Goal: Transaction & Acquisition: Book appointment/travel/reservation

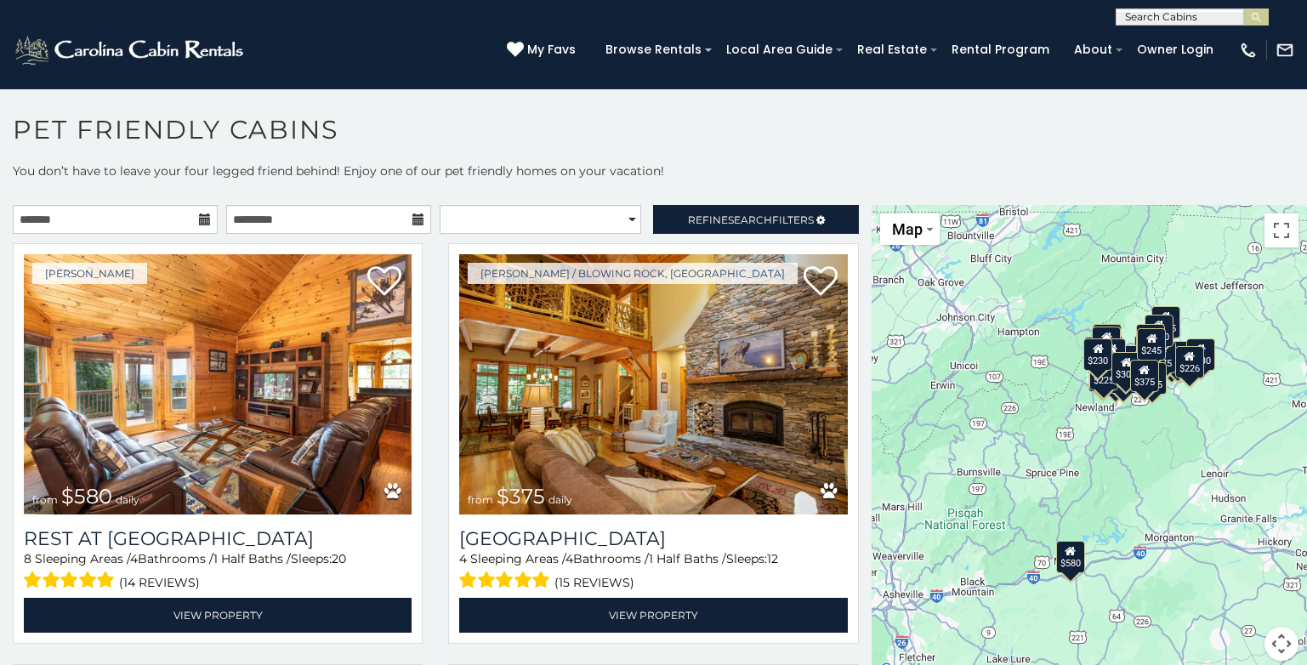
click at [215, 219] on div at bounding box center [115, 219] width 213 height 29
click at [199, 217] on icon at bounding box center [205, 219] width 12 height 12
click at [412, 218] on icon at bounding box center [418, 219] width 12 height 12
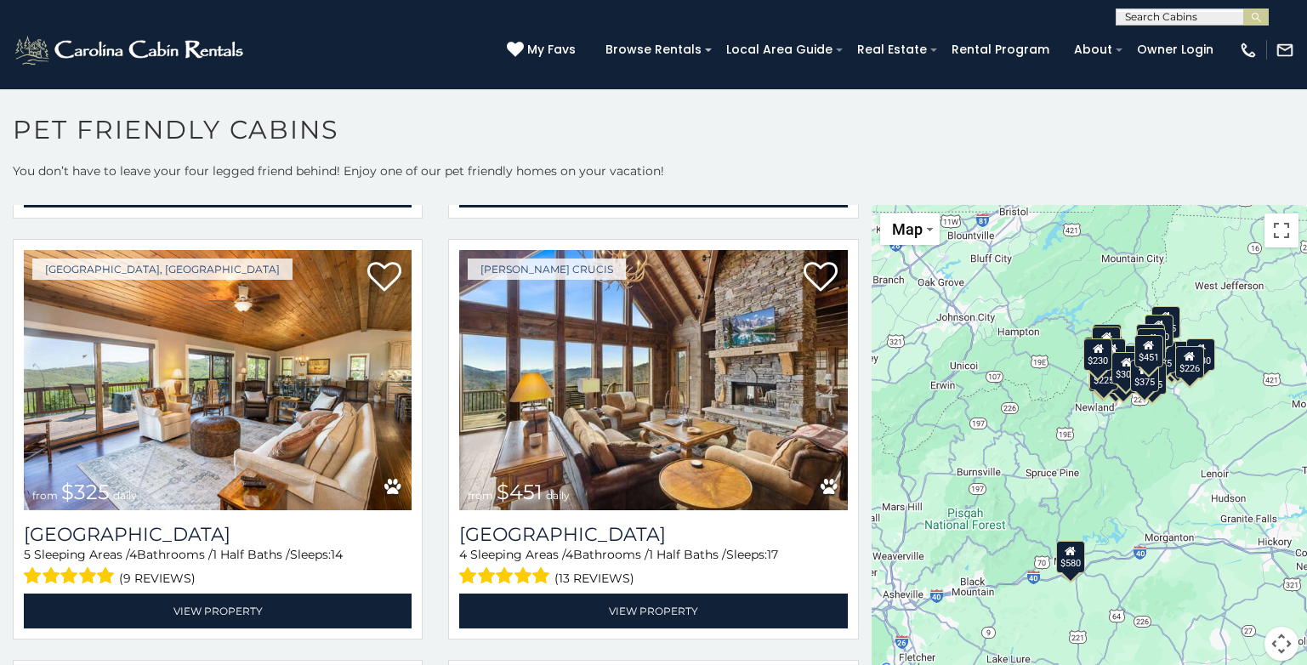
scroll to position [7, 0]
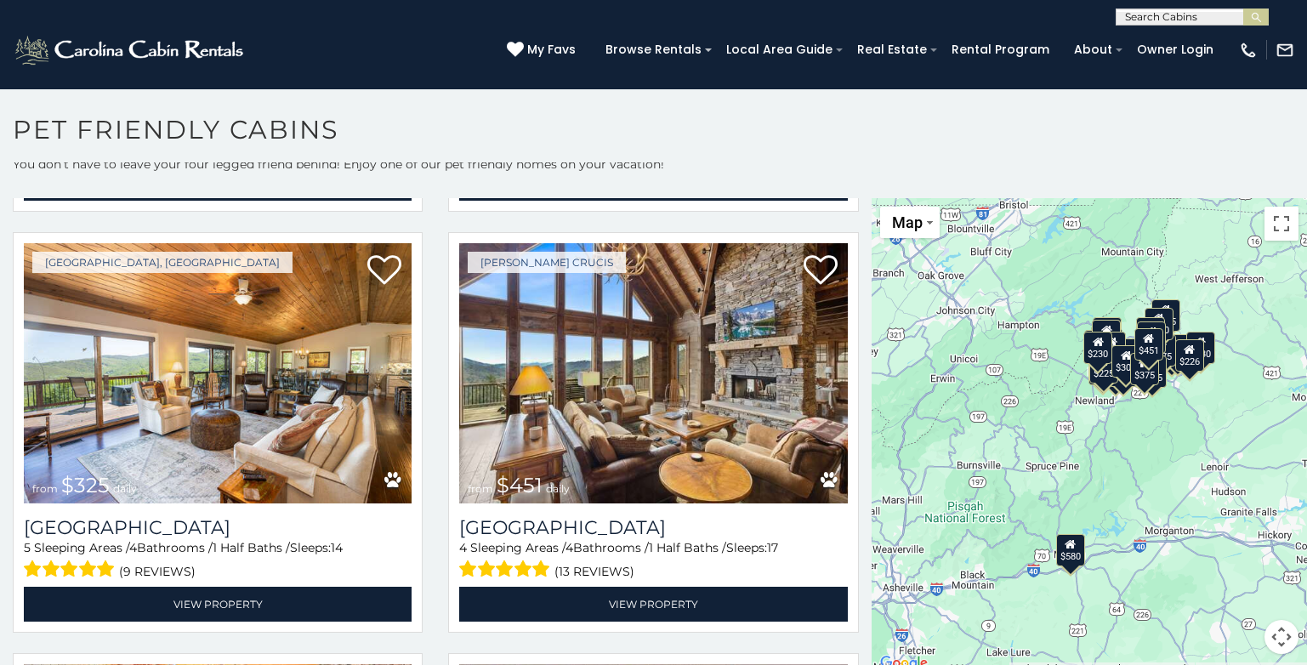
click at [1088, 415] on div "$580 $375 $325 $451 $460 $525 $315 $310 $315 $330 $395 $355 $650 $380 $675 $930…" at bounding box center [1088, 436] width 435 height 476
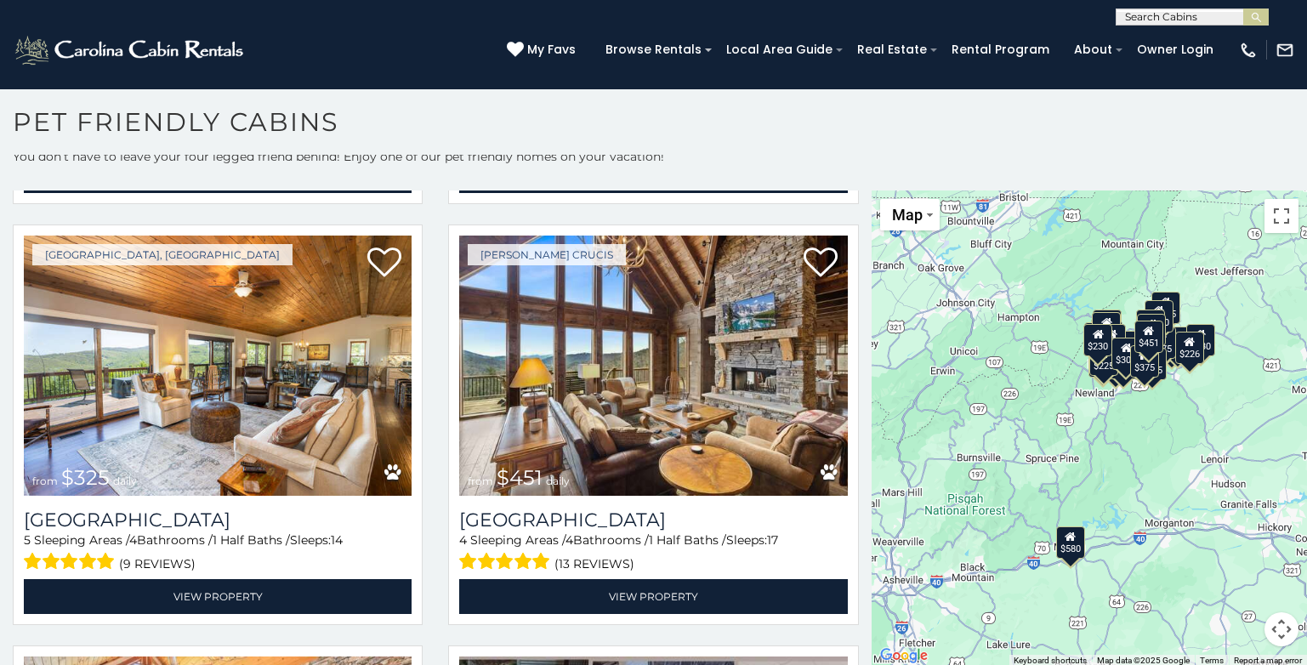
scroll to position [9, 0]
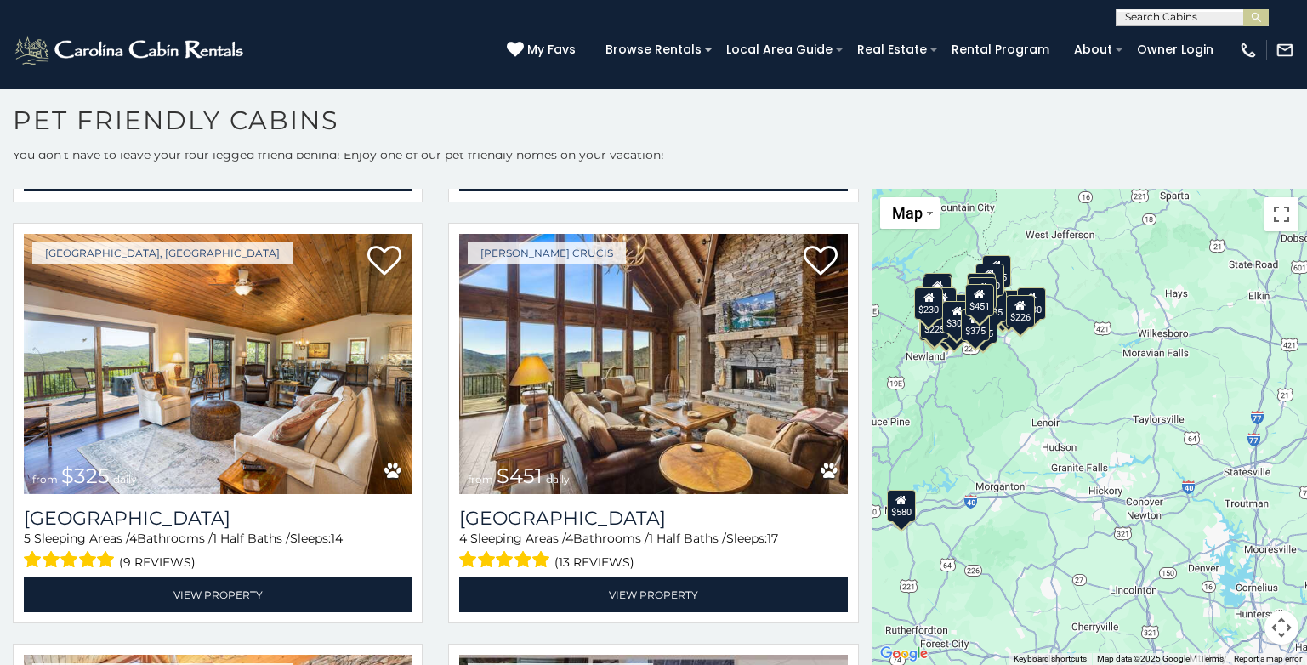
drag, startPoint x: 1088, startPoint y: 415, endPoint x: 888, endPoint y: 337, distance: 215.4
click at [890, 339] on div "$580 $375 $325 $451 $460 $525 $315 $310 $315 $330 $395 $355 $650 $380 $675 $930…" at bounding box center [1088, 427] width 435 height 476
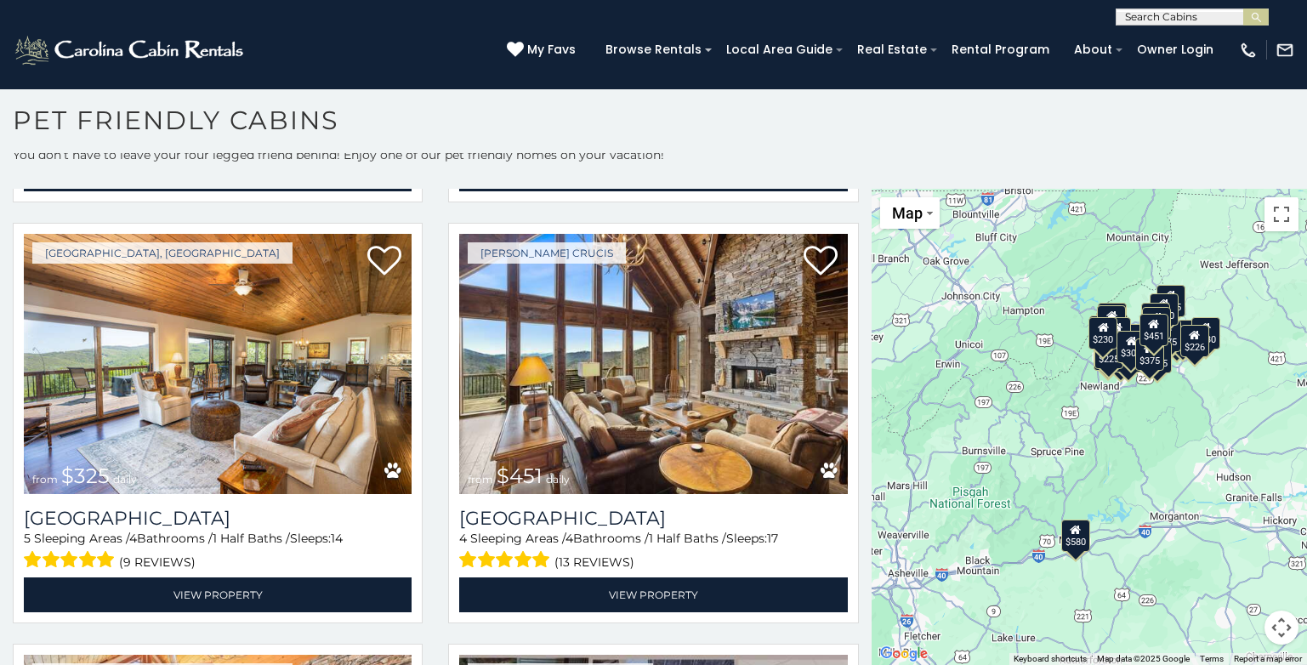
drag, startPoint x: 961, startPoint y: 344, endPoint x: 1184, endPoint y: 460, distance: 251.7
click at [1184, 460] on div "$580 $375 $325 $451 $460 $525 $315 $310 $315 $330 $395 $355 $650 $380 $675 $930…" at bounding box center [1088, 427] width 435 height 476
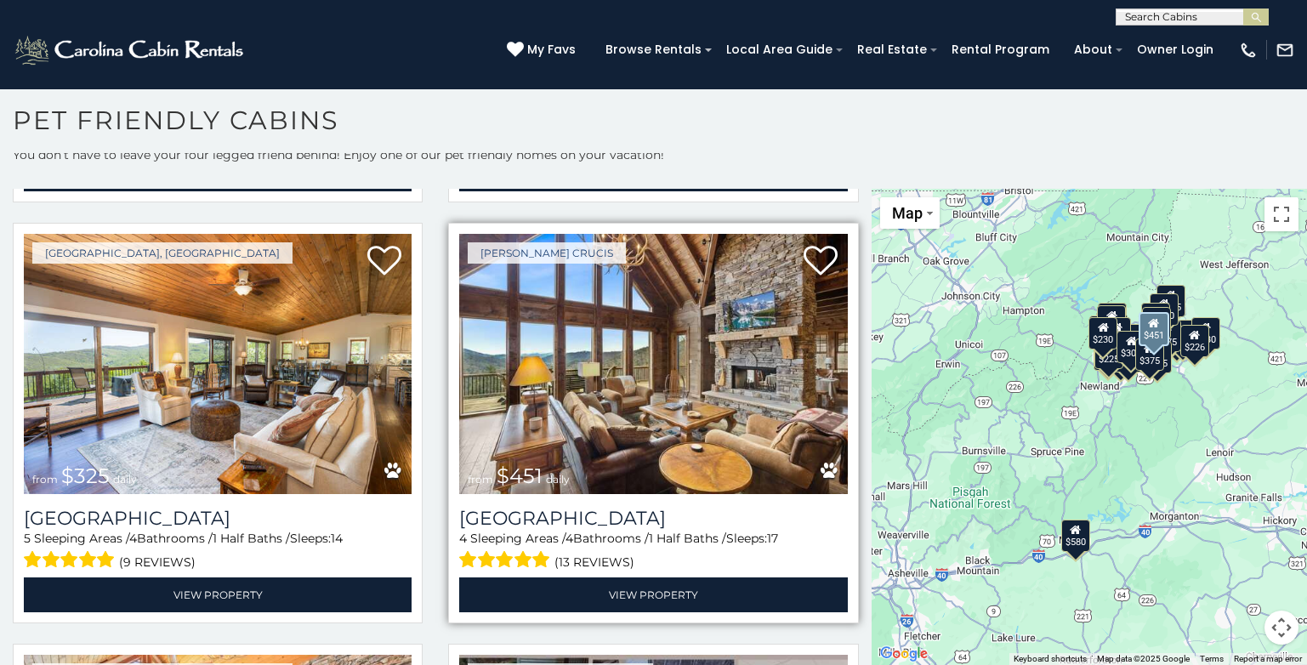
click at [731, 420] on img at bounding box center [653, 364] width 388 height 260
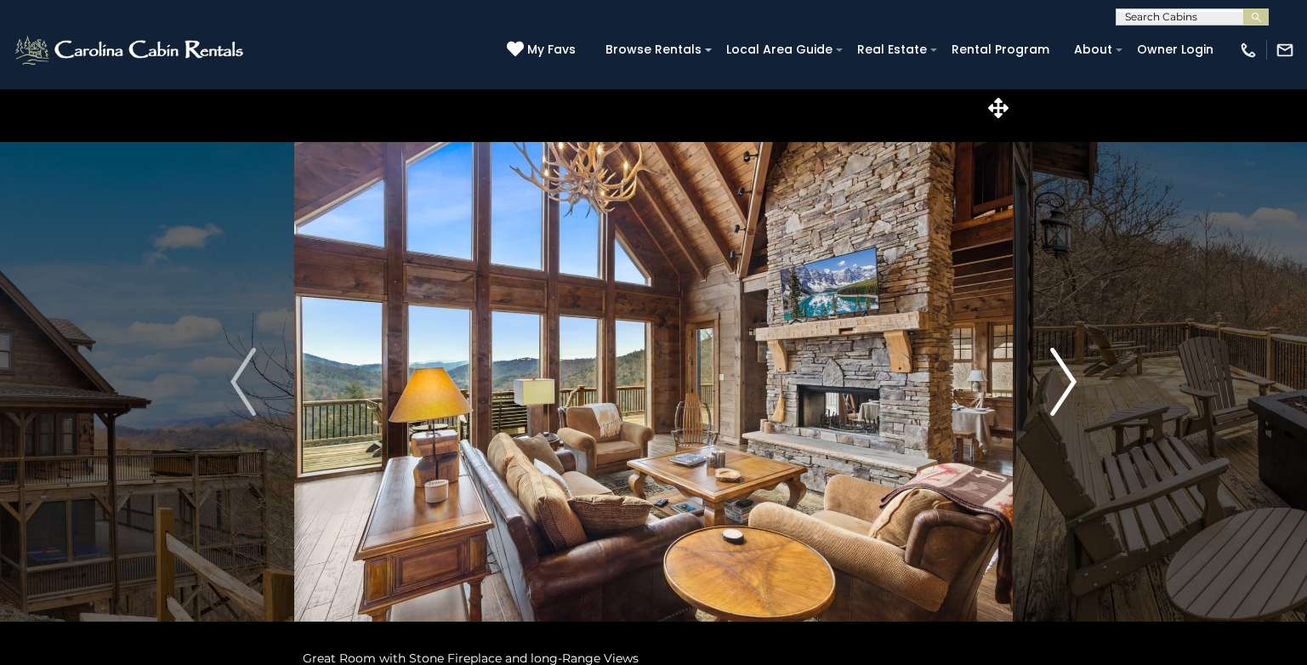
click at [1057, 384] on img "Next" at bounding box center [1064, 382] width 26 height 68
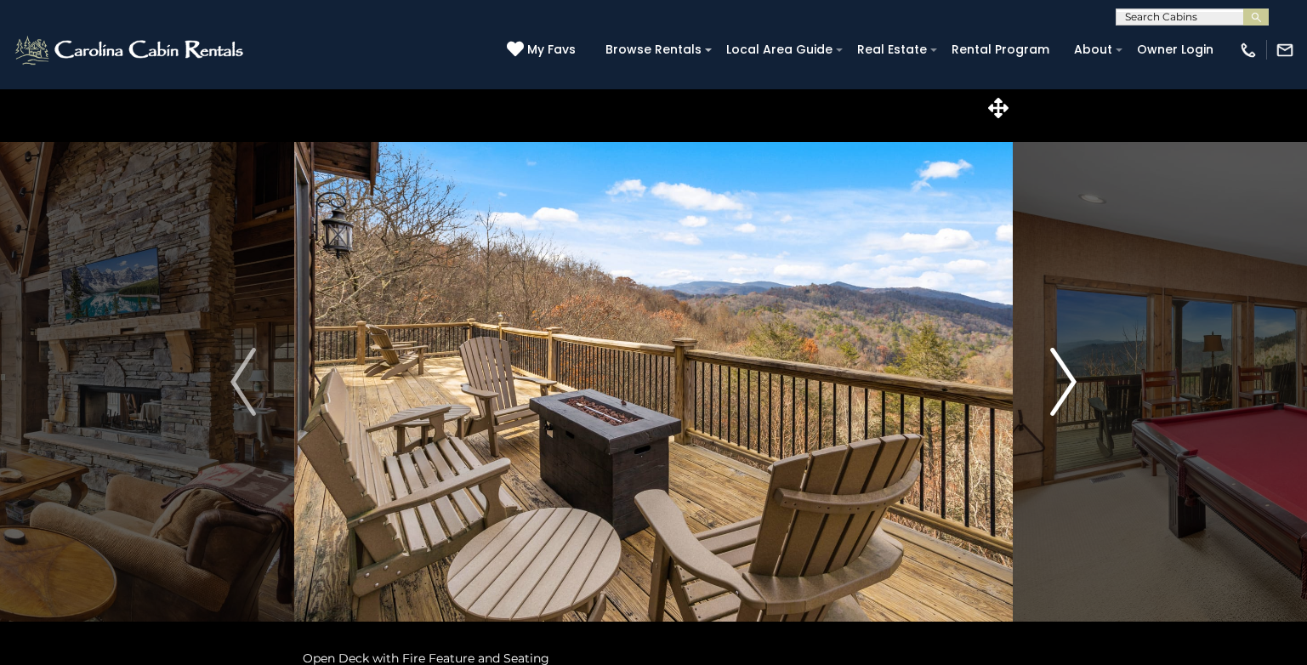
click at [1057, 384] on img "Next" at bounding box center [1064, 382] width 26 height 68
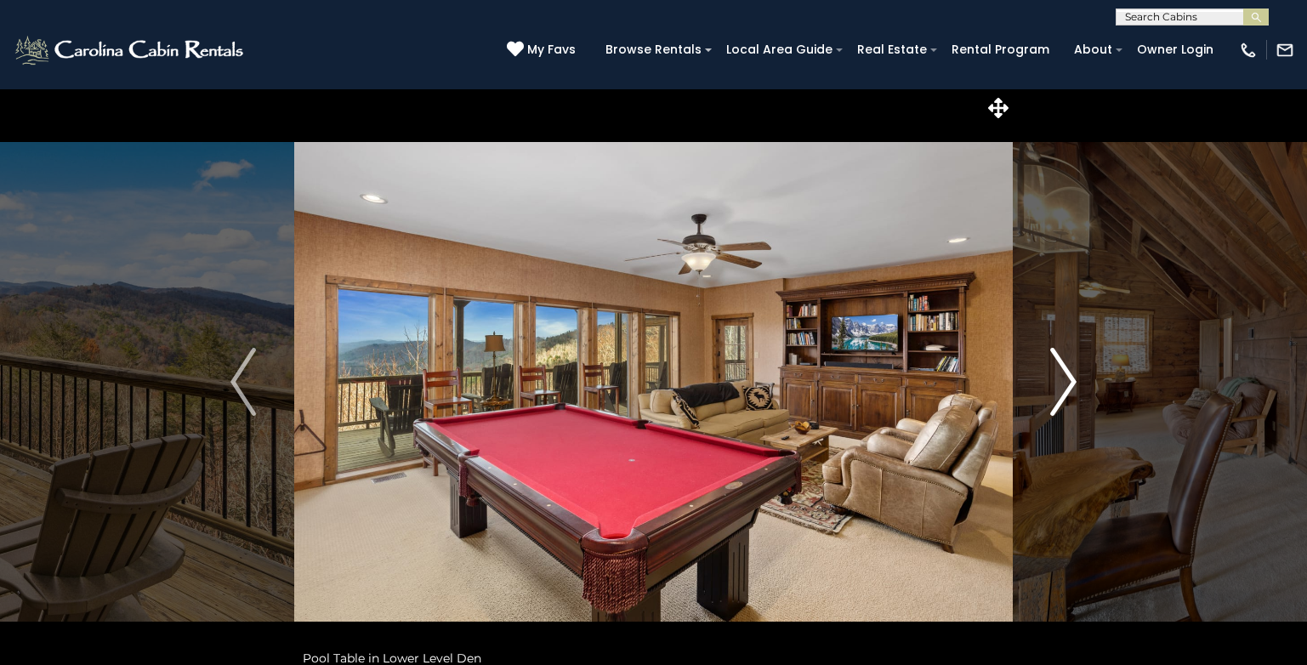
click at [1057, 384] on img "Next" at bounding box center [1064, 382] width 26 height 68
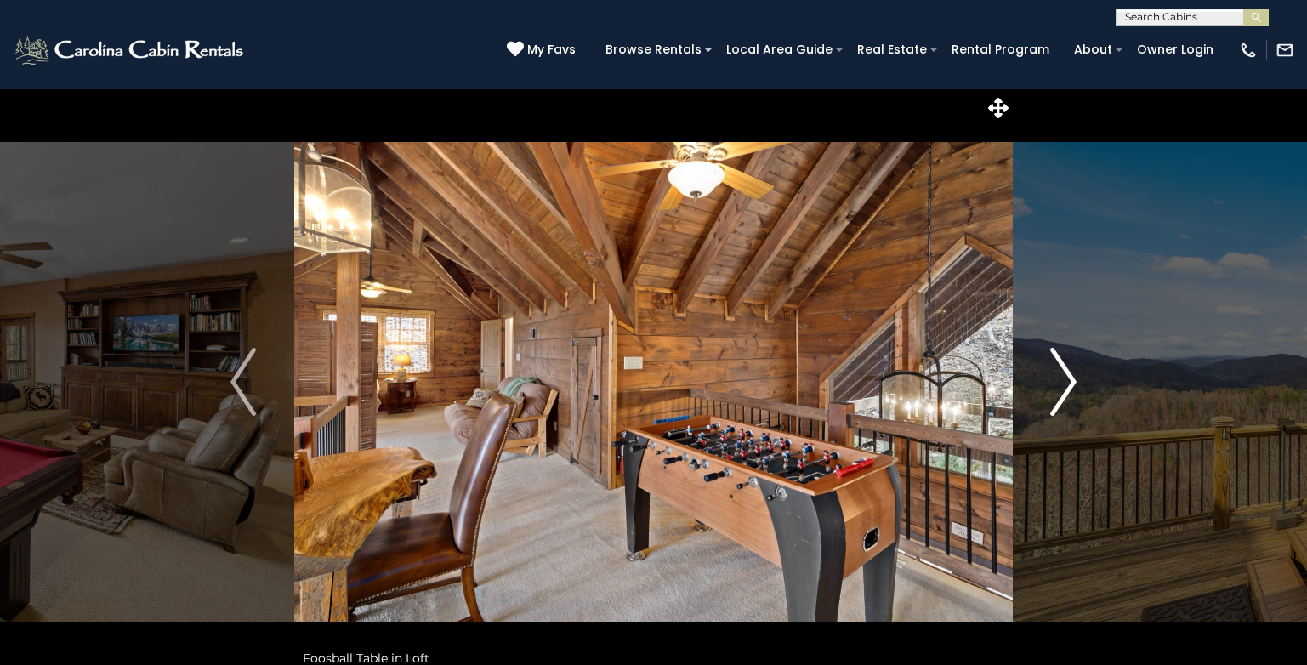
click at [1057, 384] on img "Next" at bounding box center [1064, 382] width 26 height 68
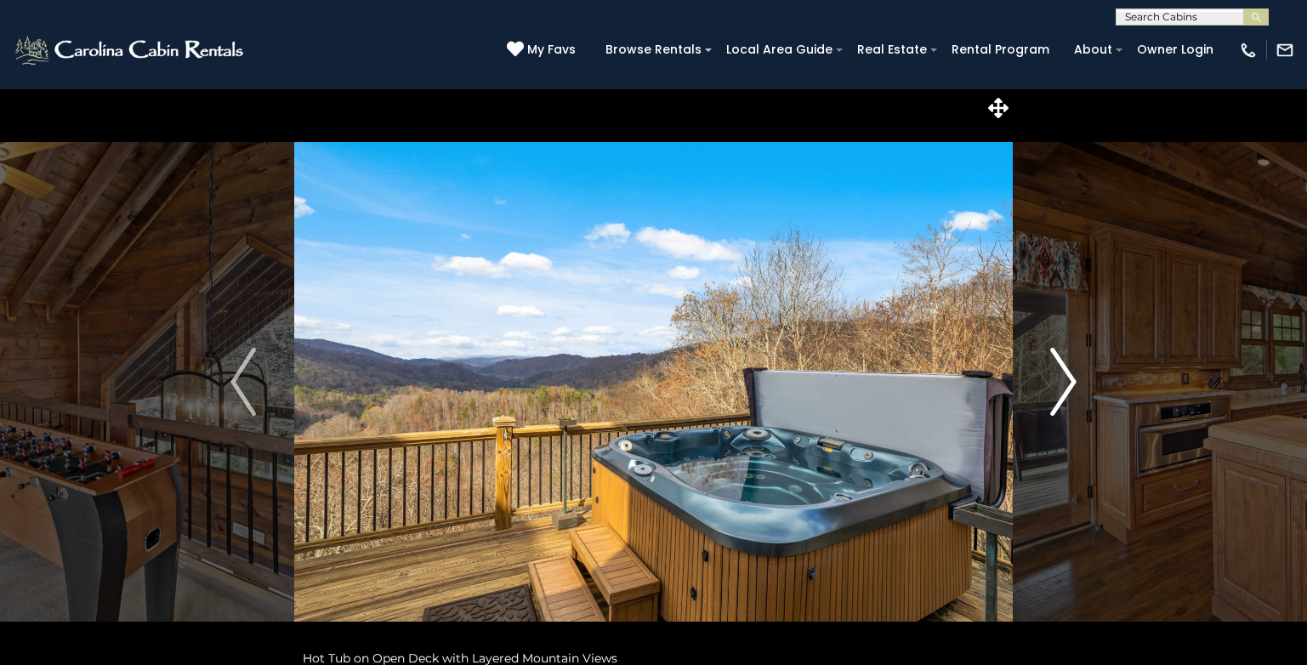
click at [1057, 384] on img "Next" at bounding box center [1064, 382] width 26 height 68
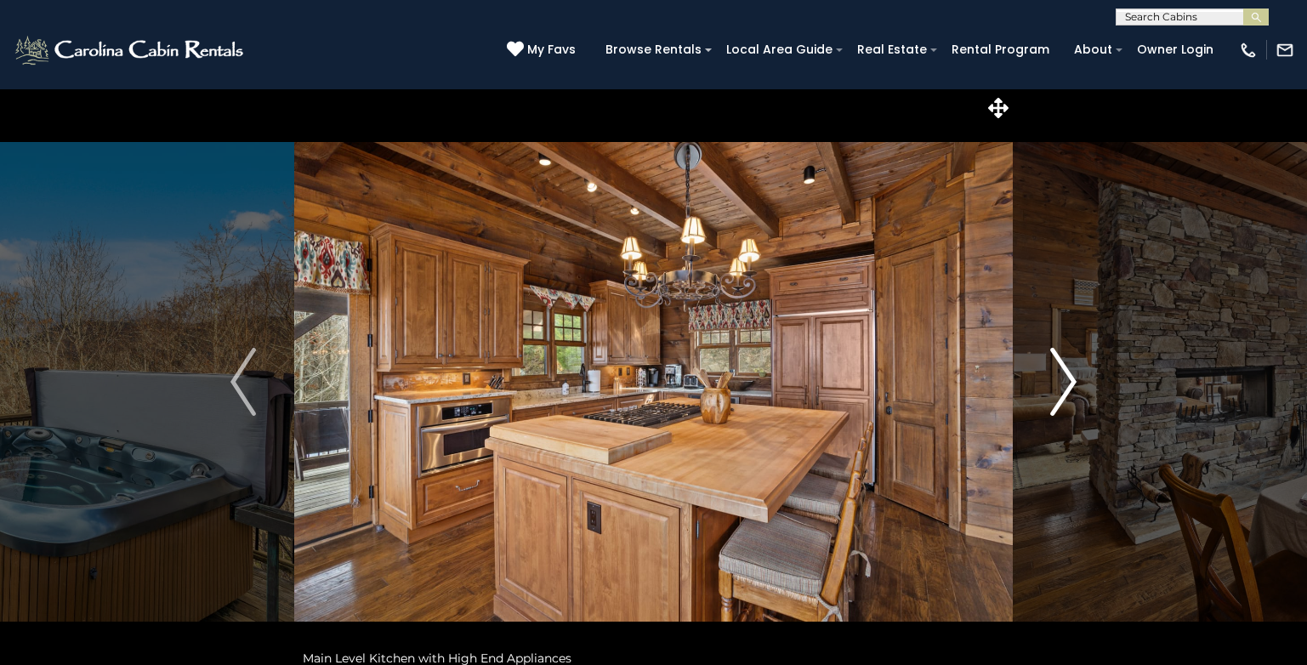
click at [1057, 384] on img "Next" at bounding box center [1064, 382] width 26 height 68
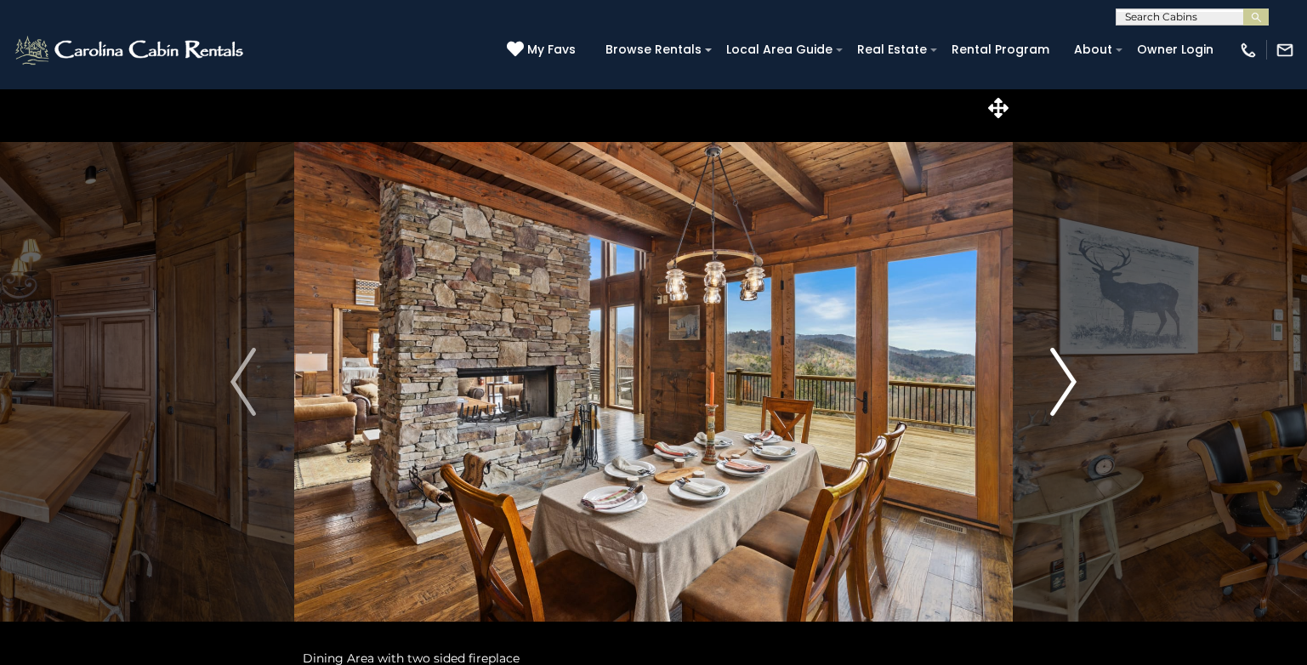
click at [1057, 384] on img "Next" at bounding box center [1064, 382] width 26 height 68
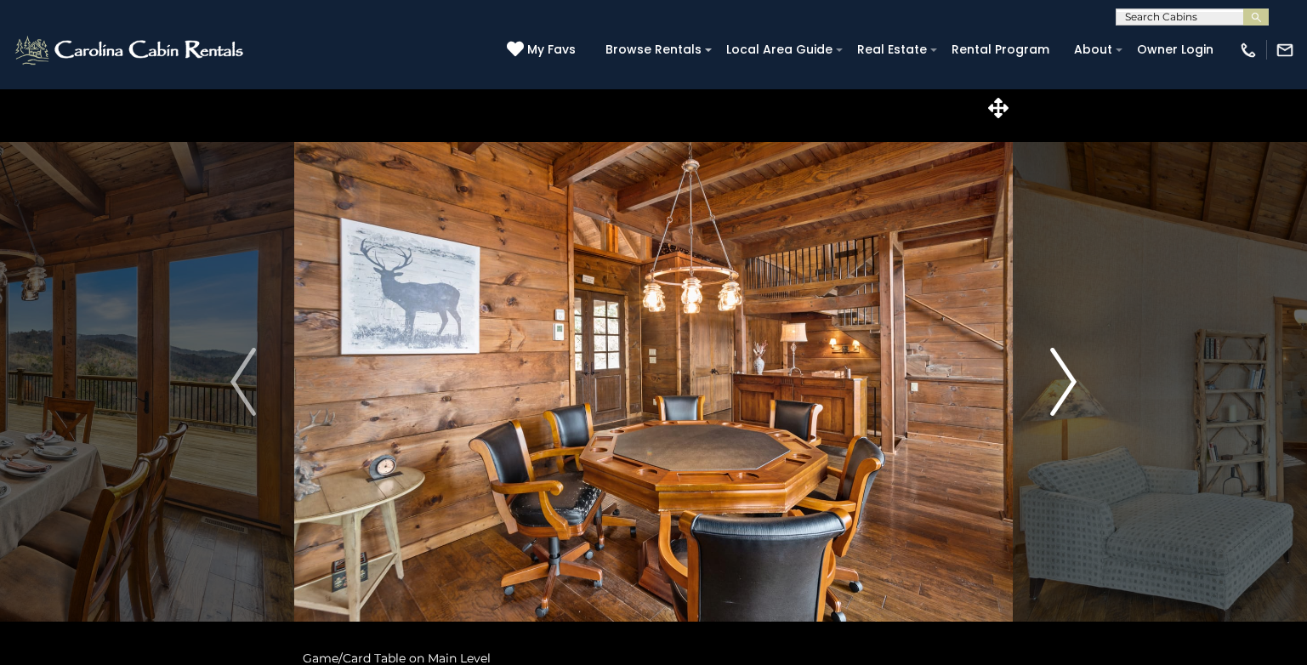
click at [1057, 384] on img "Next" at bounding box center [1064, 382] width 26 height 68
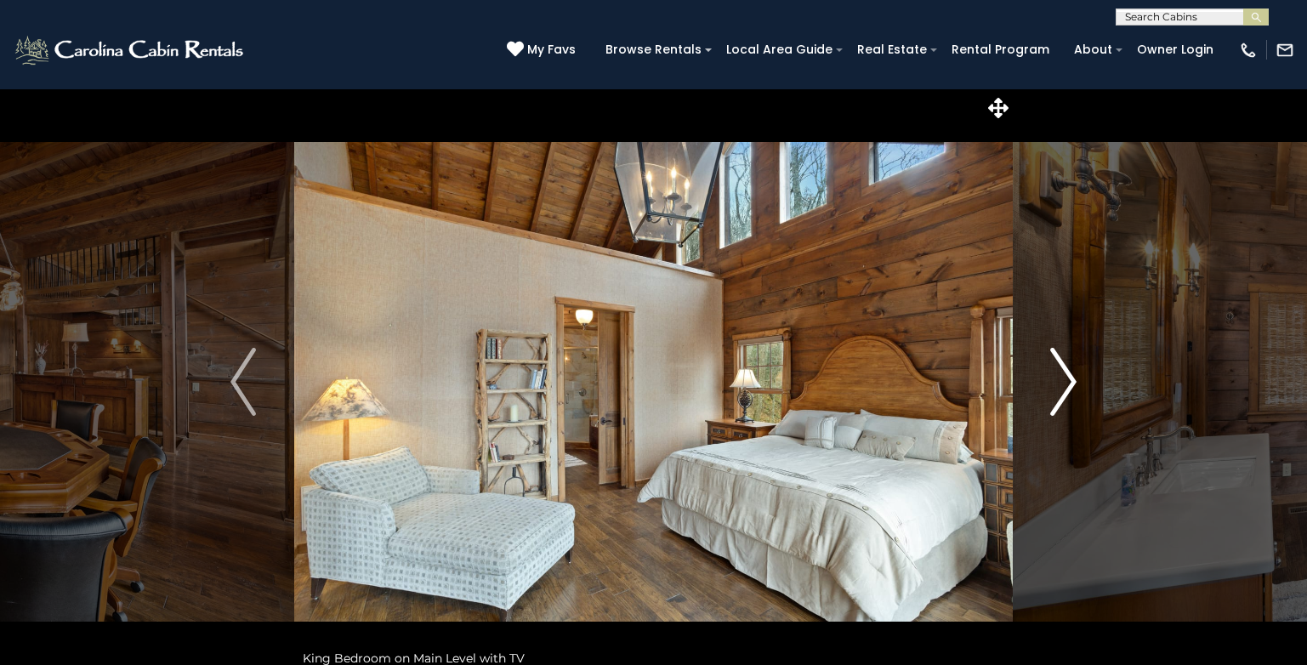
click at [1057, 384] on img "Next" at bounding box center [1064, 382] width 26 height 68
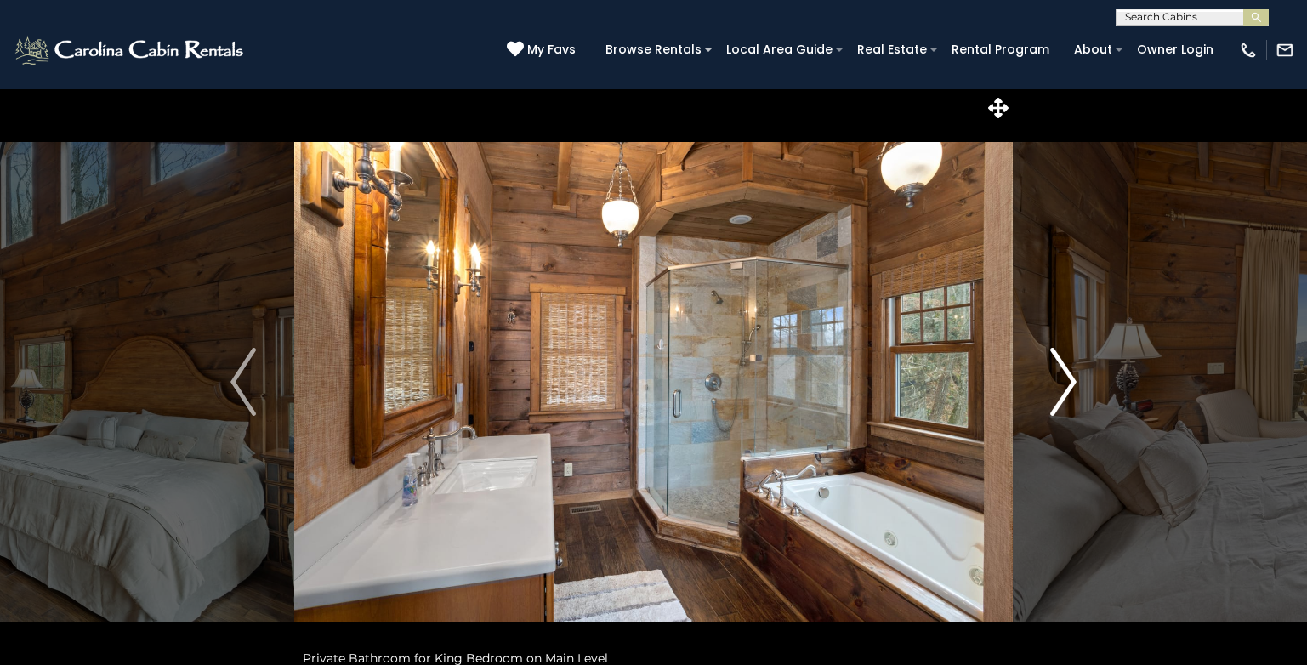
click at [1057, 384] on img "Next" at bounding box center [1064, 382] width 26 height 68
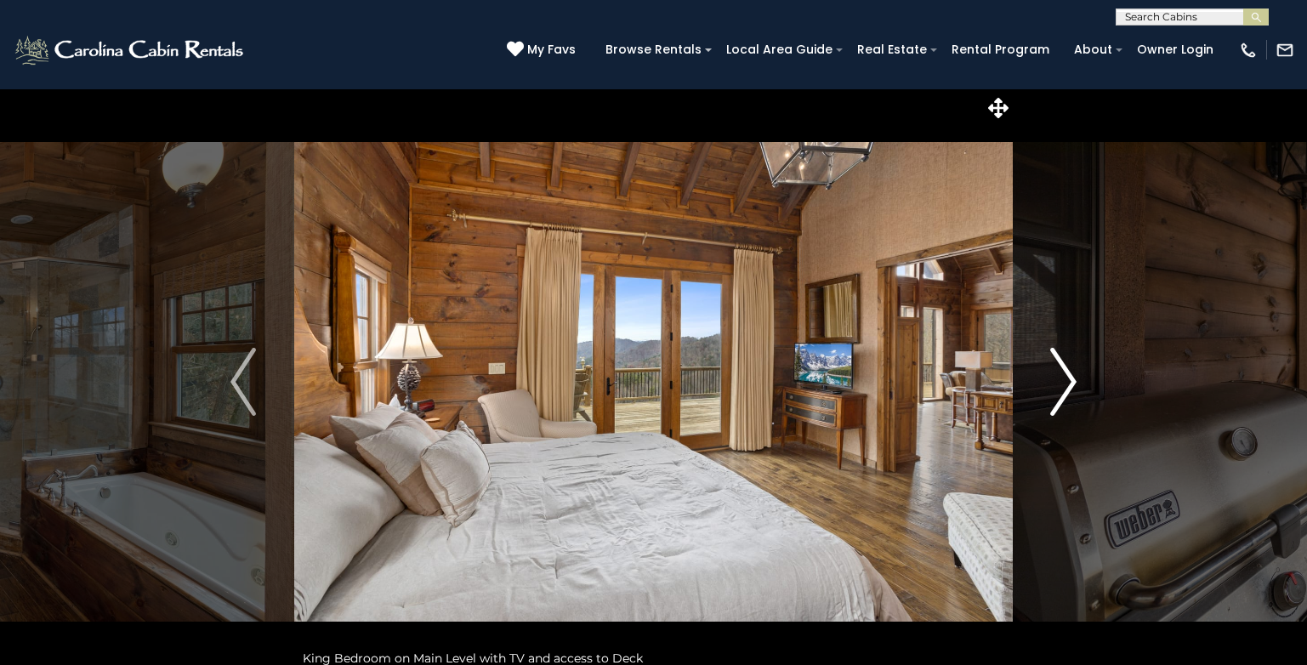
click at [1057, 384] on img "Next" at bounding box center [1064, 382] width 26 height 68
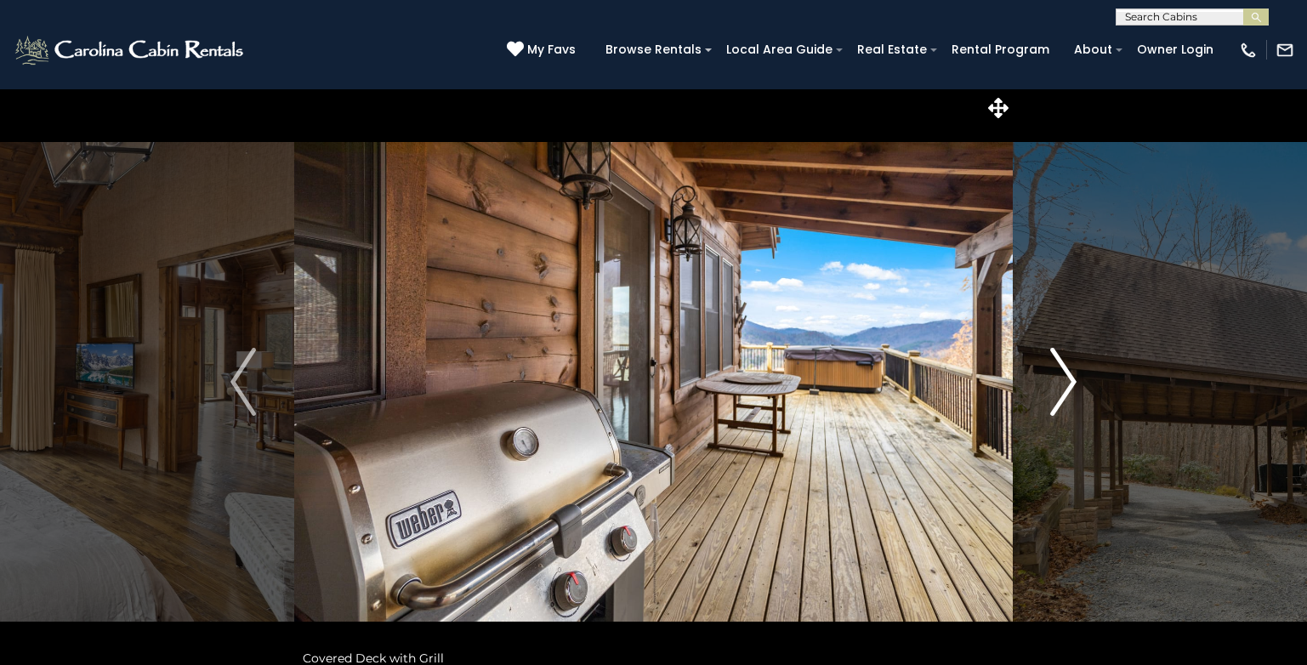
click at [1057, 384] on img "Next" at bounding box center [1064, 382] width 26 height 68
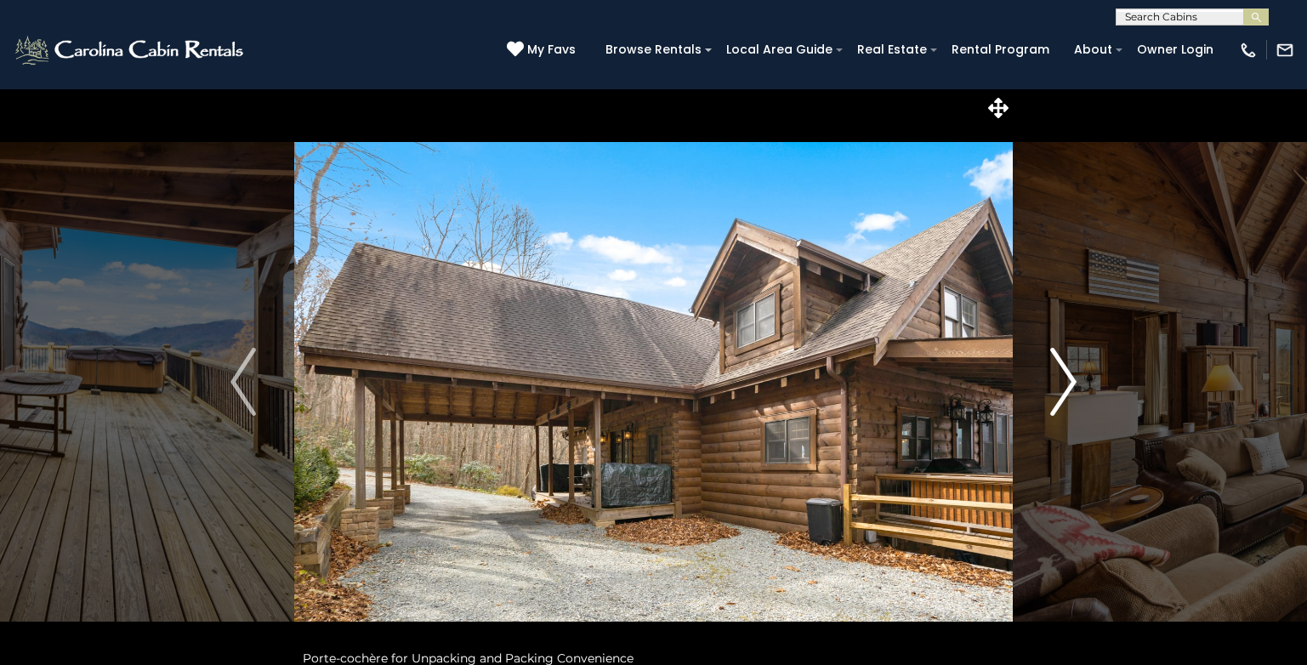
click at [1057, 384] on img "Next" at bounding box center [1064, 382] width 26 height 68
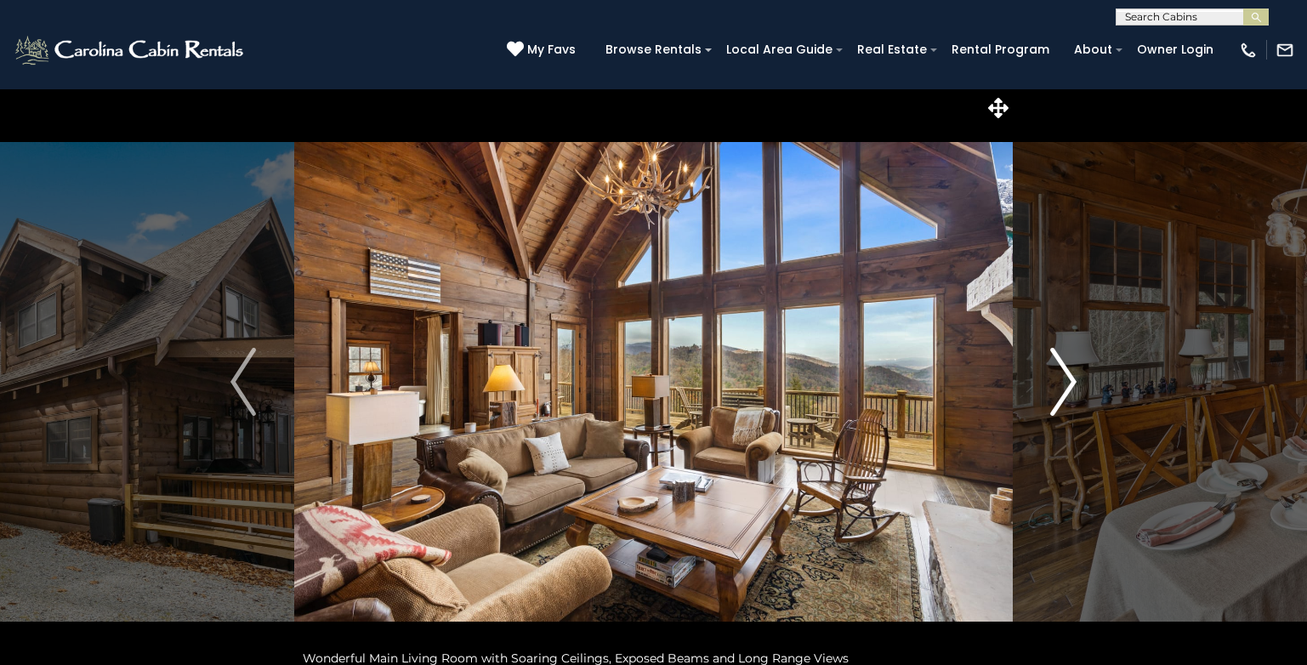
click at [1057, 384] on img "Next" at bounding box center [1064, 382] width 26 height 68
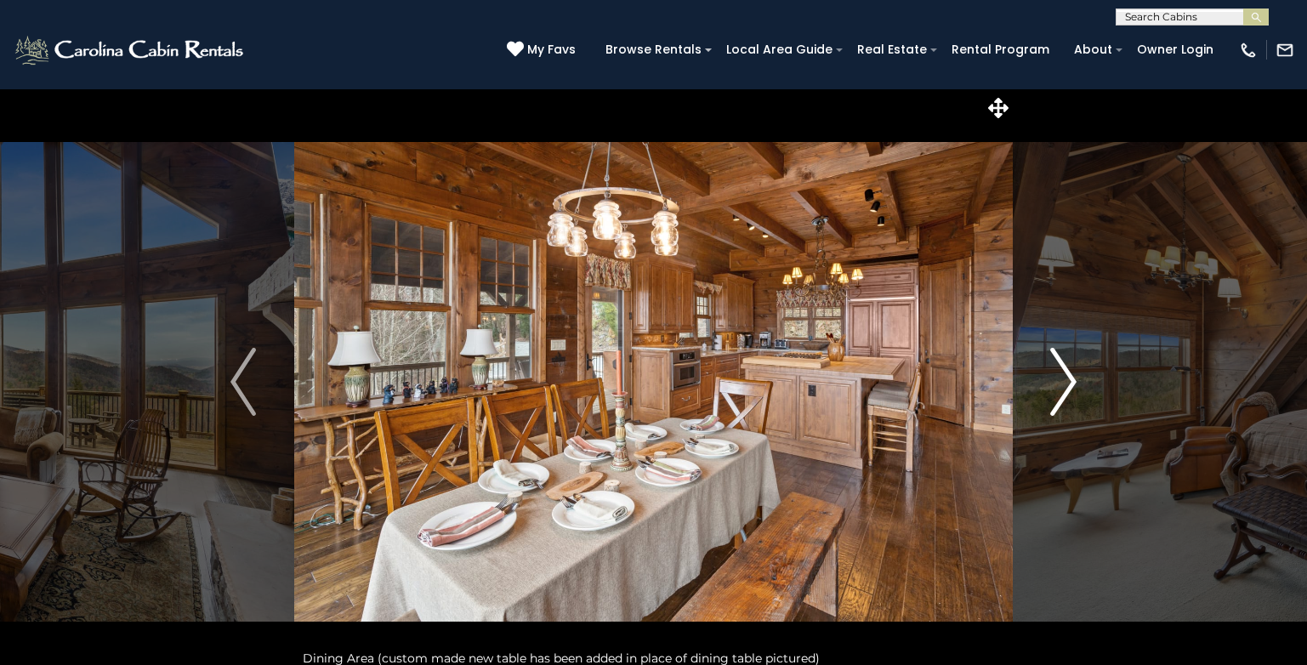
click at [1057, 384] on img "Next" at bounding box center [1064, 382] width 26 height 68
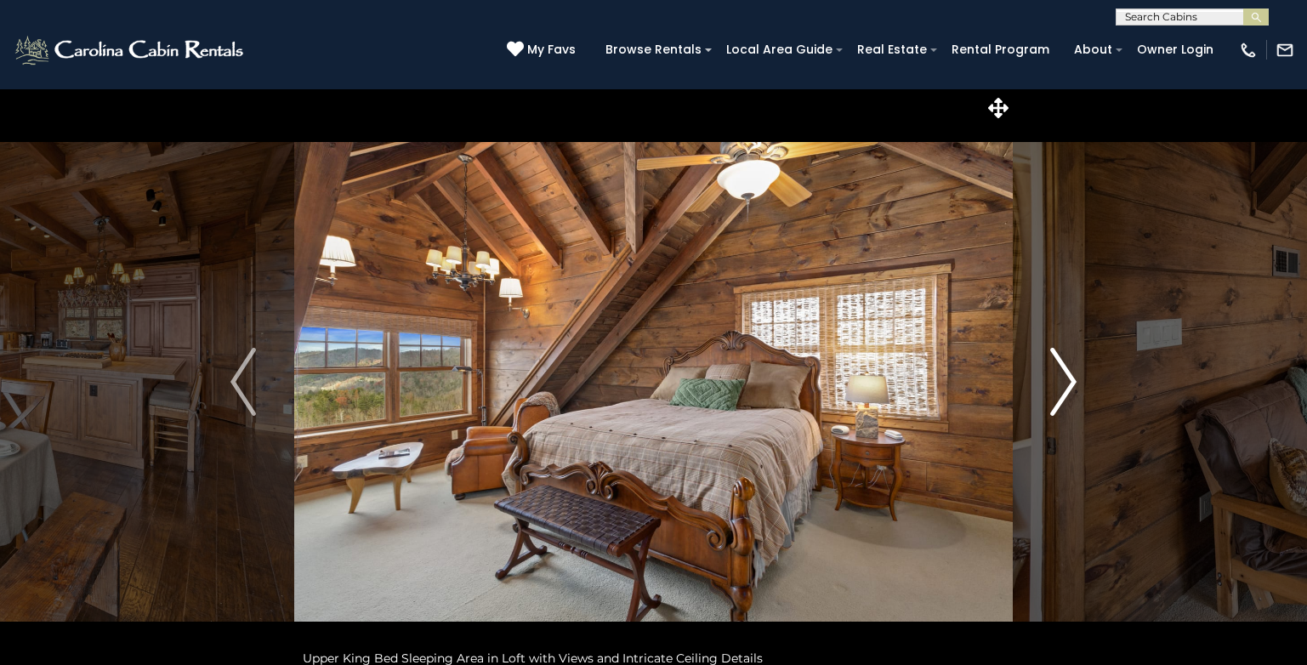
click at [1057, 384] on img "Next" at bounding box center [1064, 382] width 26 height 68
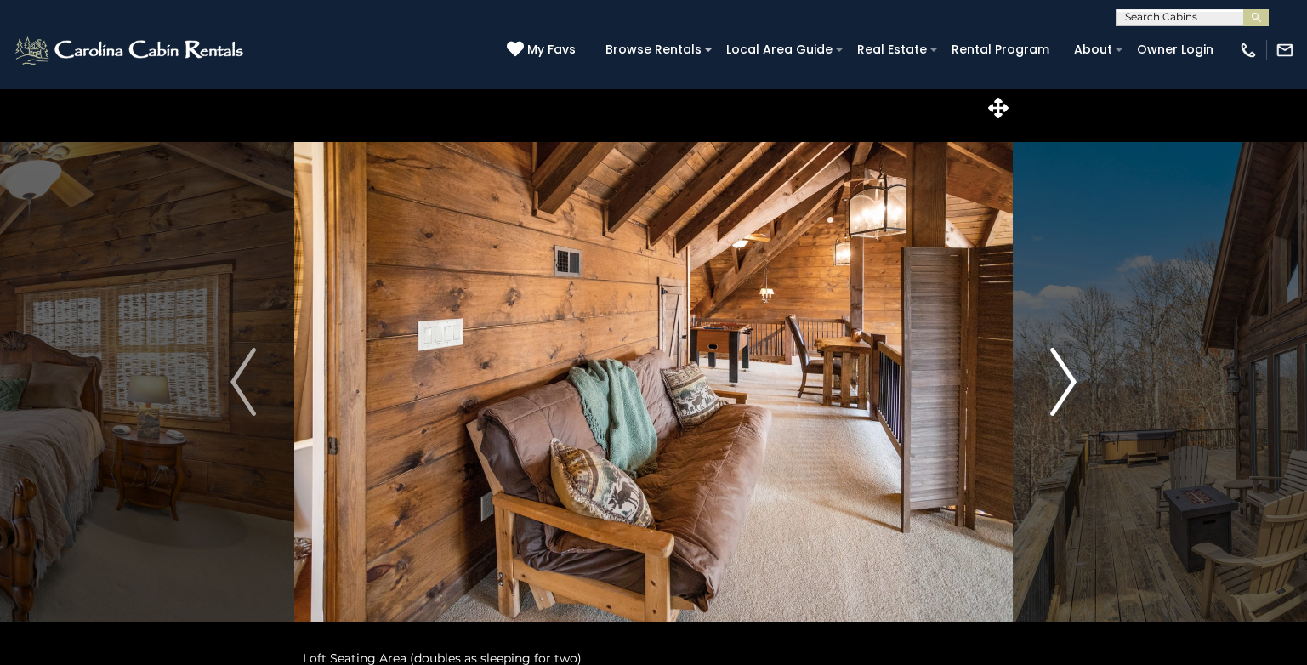
click at [1057, 384] on img "Next" at bounding box center [1064, 382] width 26 height 68
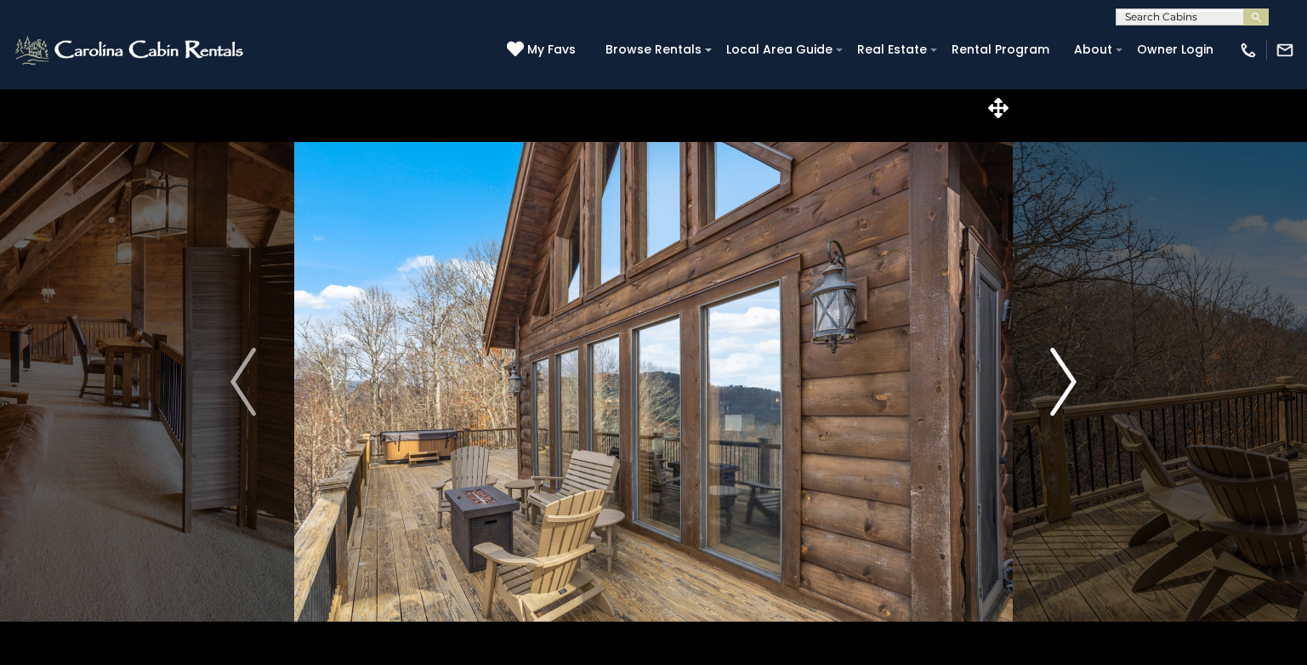
click at [1057, 384] on img "Next" at bounding box center [1064, 382] width 26 height 68
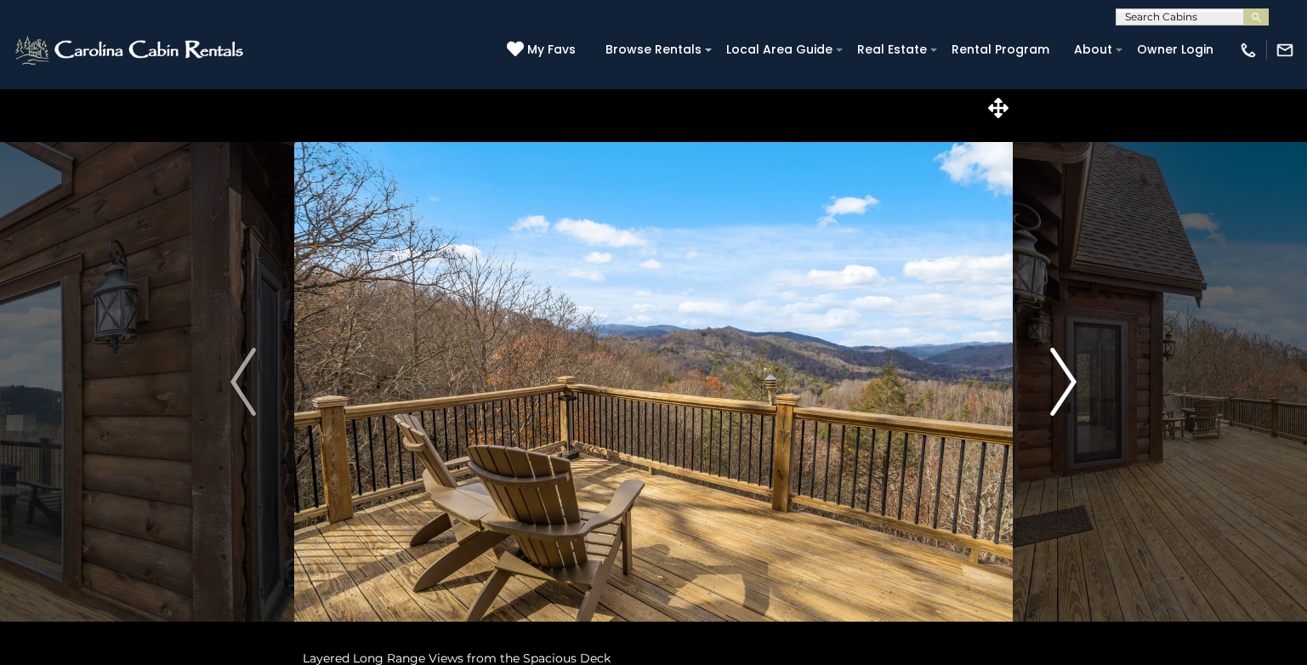
click at [1057, 384] on img "Next" at bounding box center [1064, 382] width 26 height 68
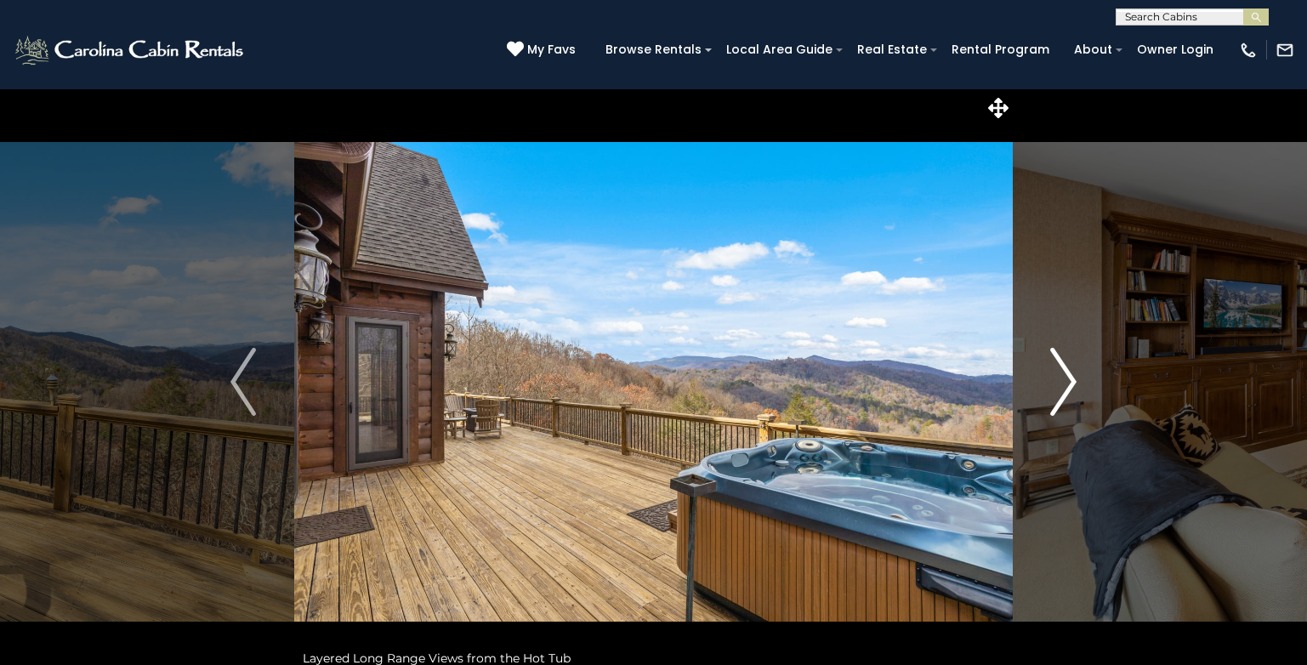
click at [1057, 384] on img "Next" at bounding box center [1064, 382] width 26 height 68
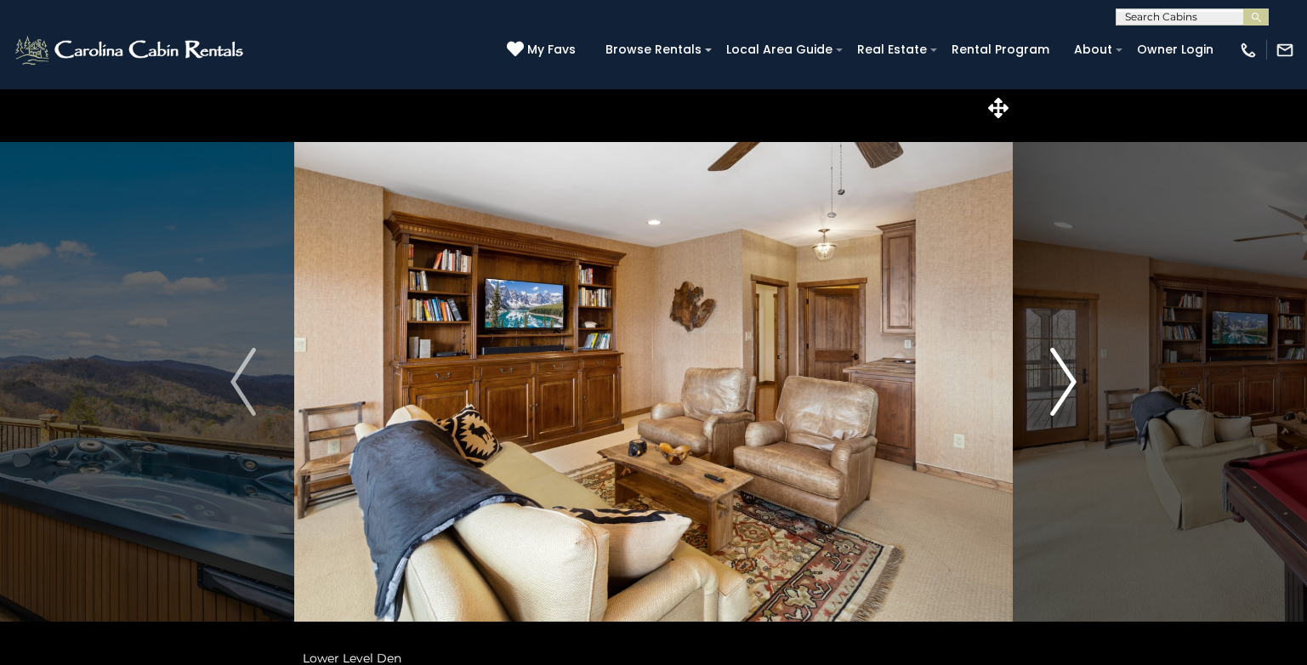
click at [1057, 384] on img "Next" at bounding box center [1064, 382] width 26 height 68
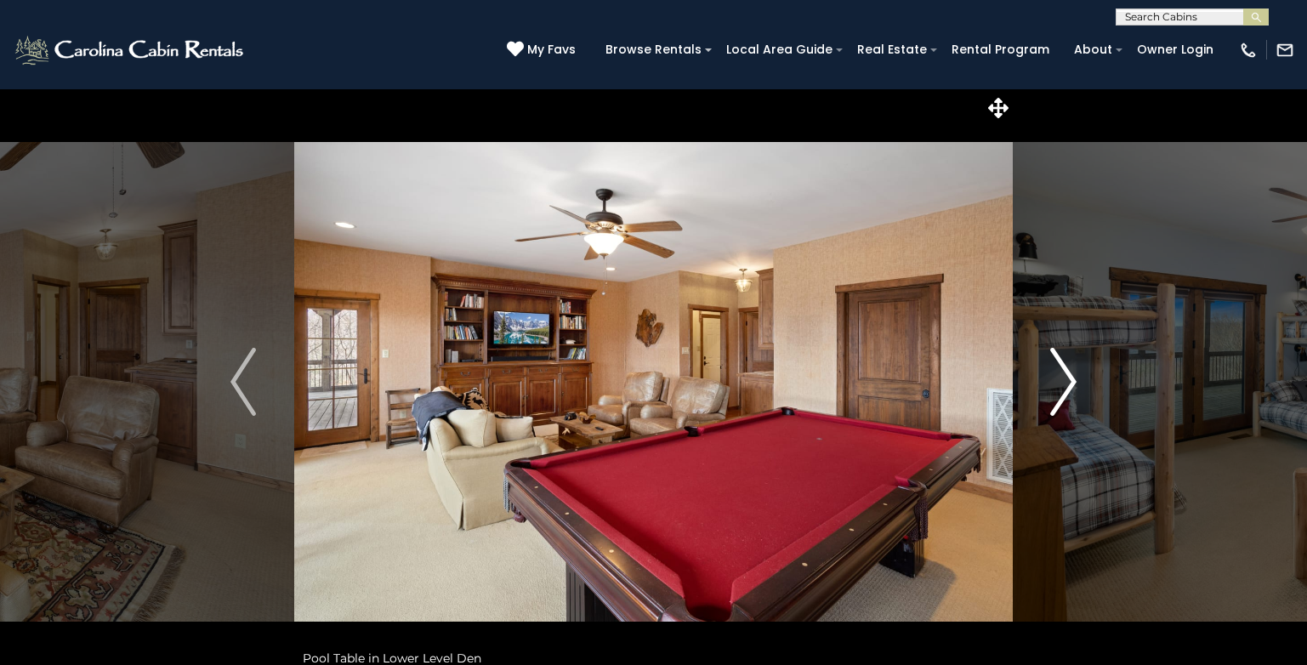
click at [1057, 384] on img "Next" at bounding box center [1064, 382] width 26 height 68
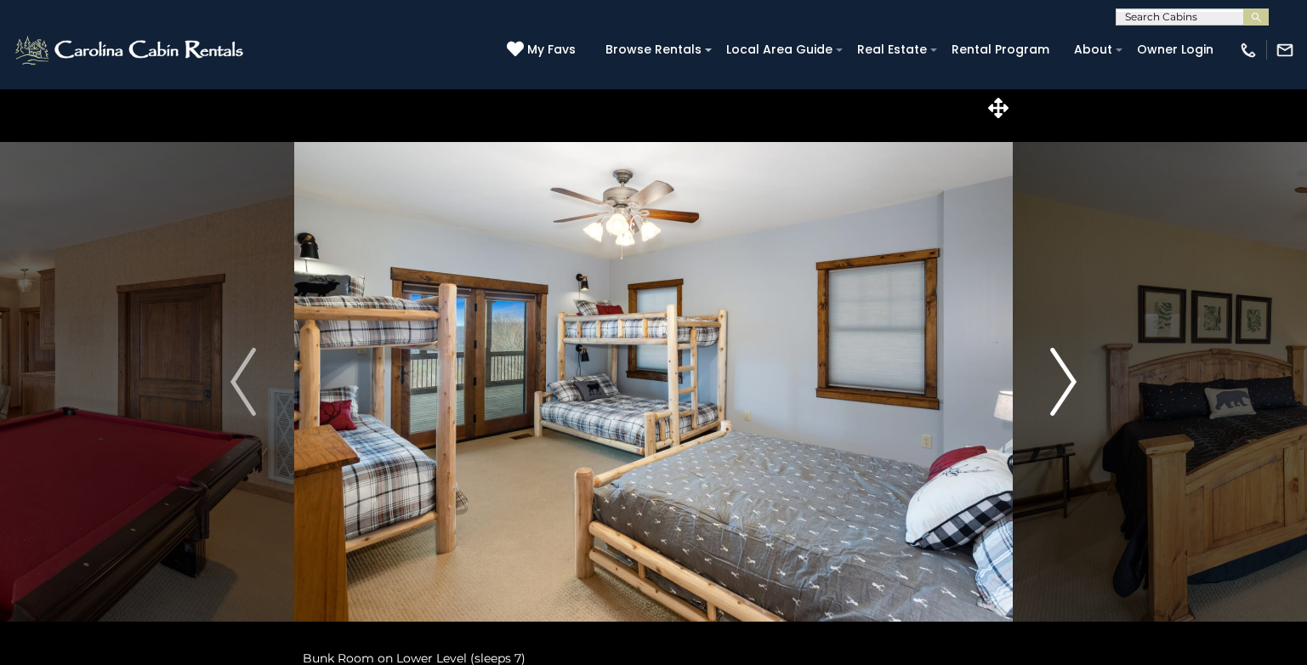
click at [1057, 384] on img "Next" at bounding box center [1064, 382] width 26 height 68
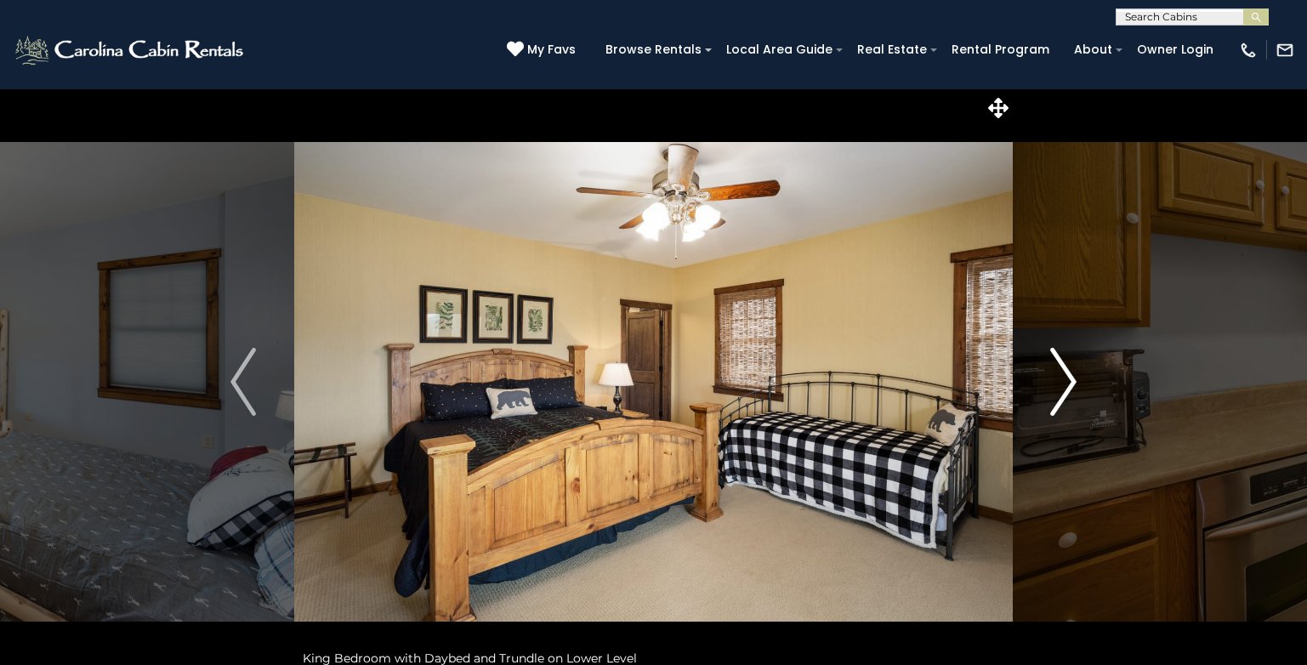
click at [1057, 384] on img "Next" at bounding box center [1064, 382] width 26 height 68
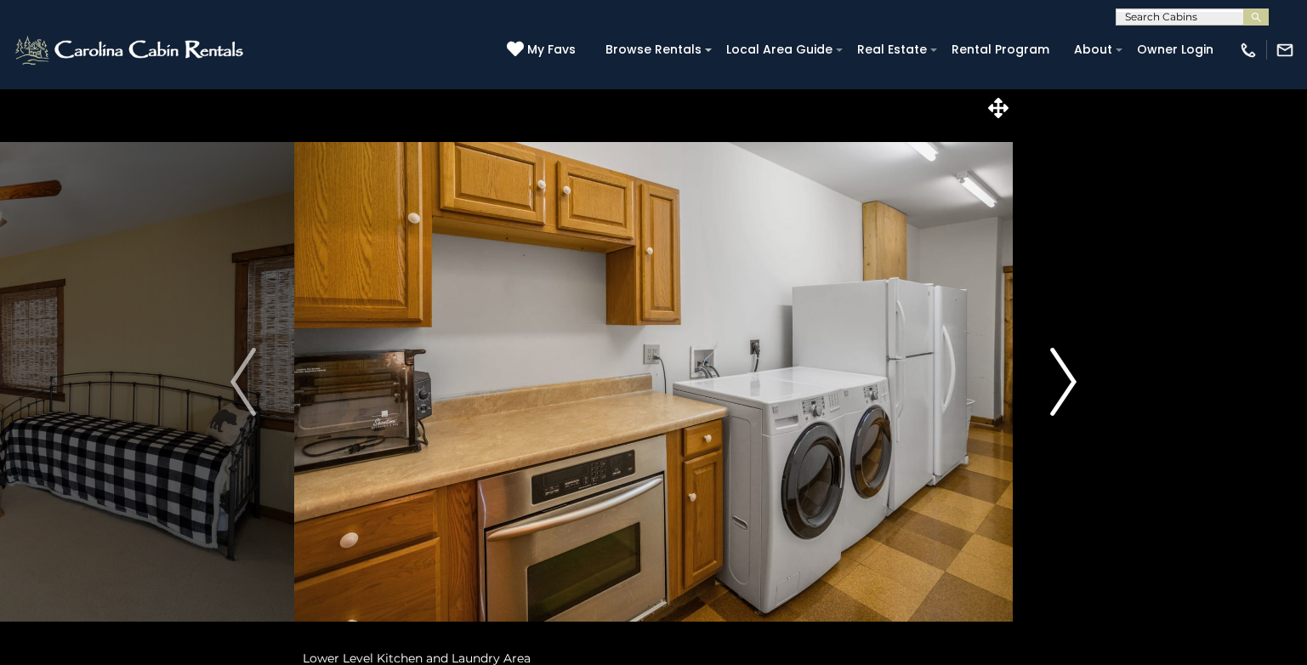
click at [1057, 384] on img "Next" at bounding box center [1064, 382] width 26 height 68
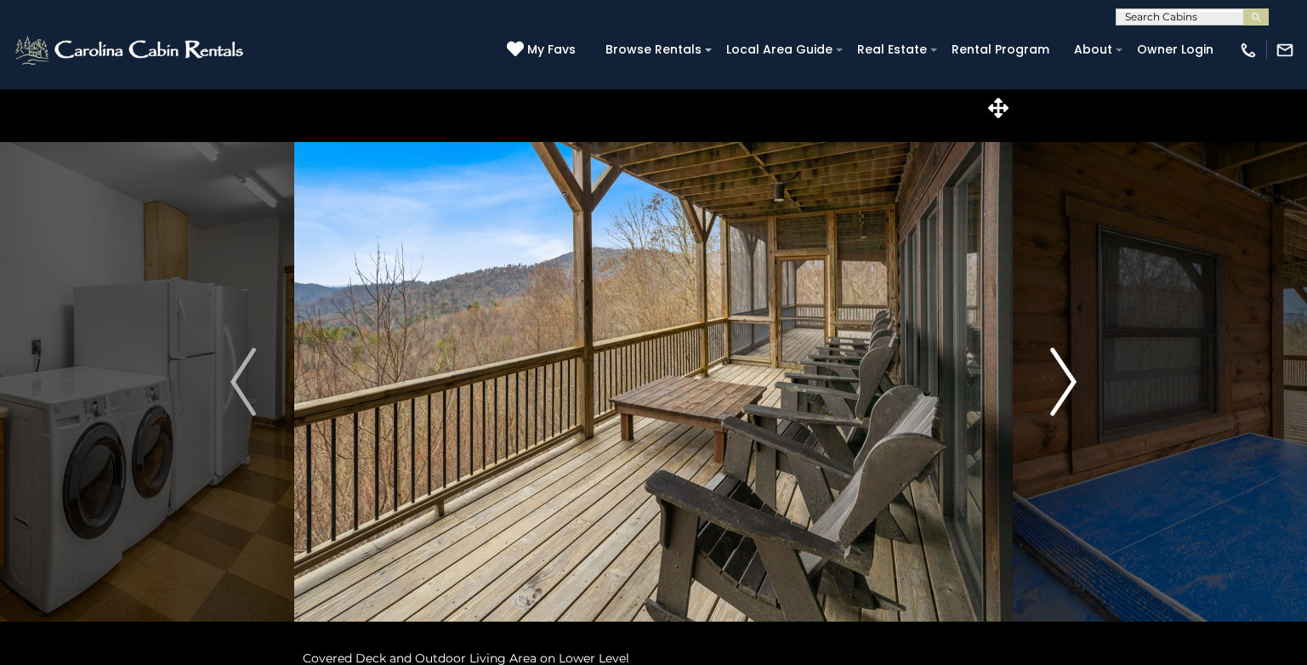
click at [1057, 384] on img "Next" at bounding box center [1064, 382] width 26 height 68
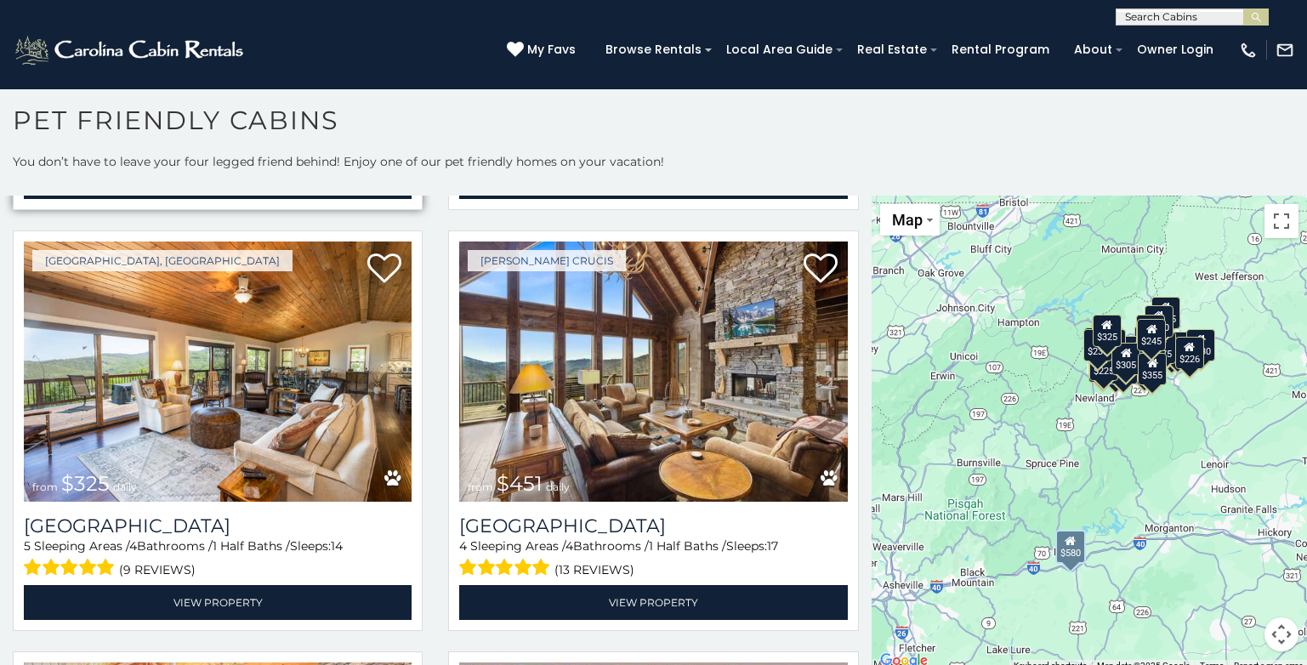
scroll to position [425, 0]
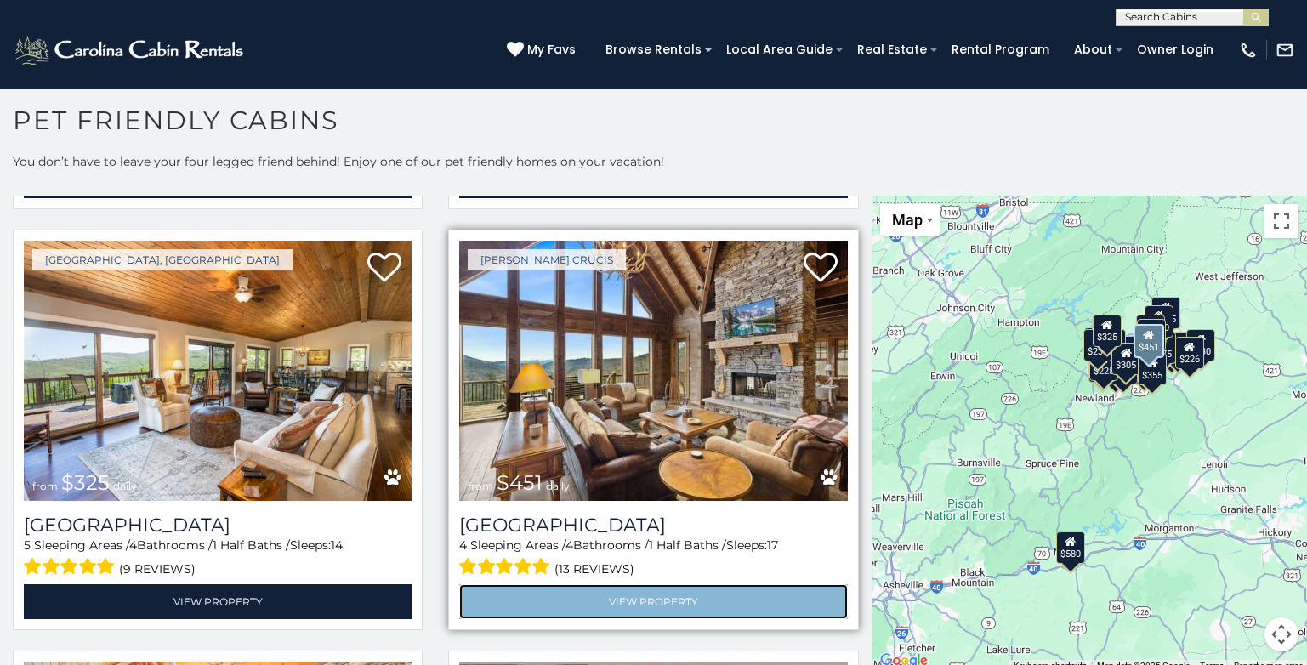
click at [612, 589] on link "View Property" at bounding box center [653, 601] width 388 height 35
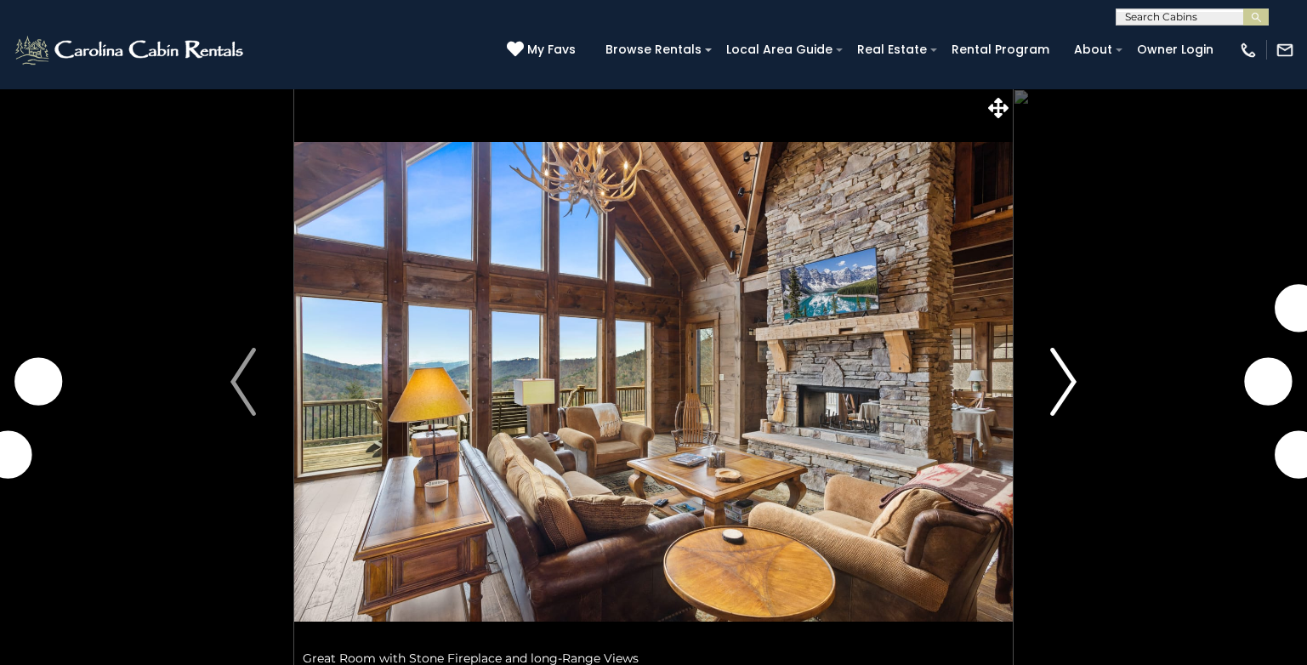
click at [1066, 382] on img "Next" at bounding box center [1064, 382] width 26 height 68
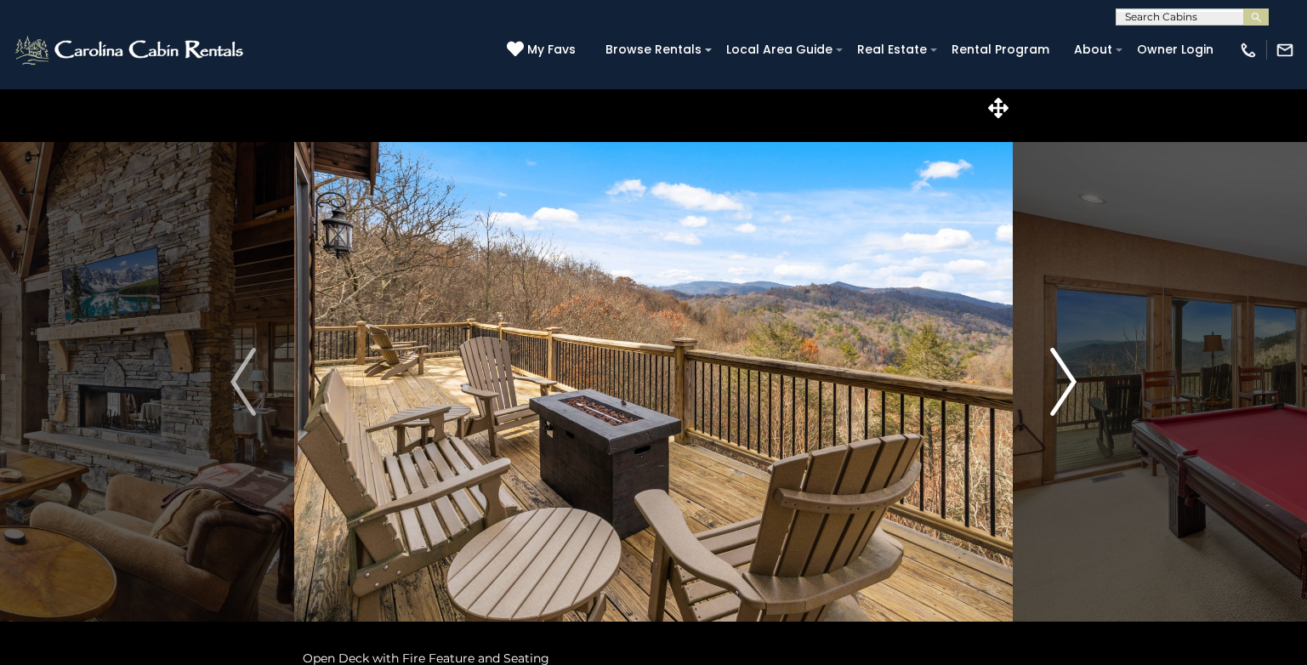
click at [1066, 382] on img "Next" at bounding box center [1064, 382] width 26 height 68
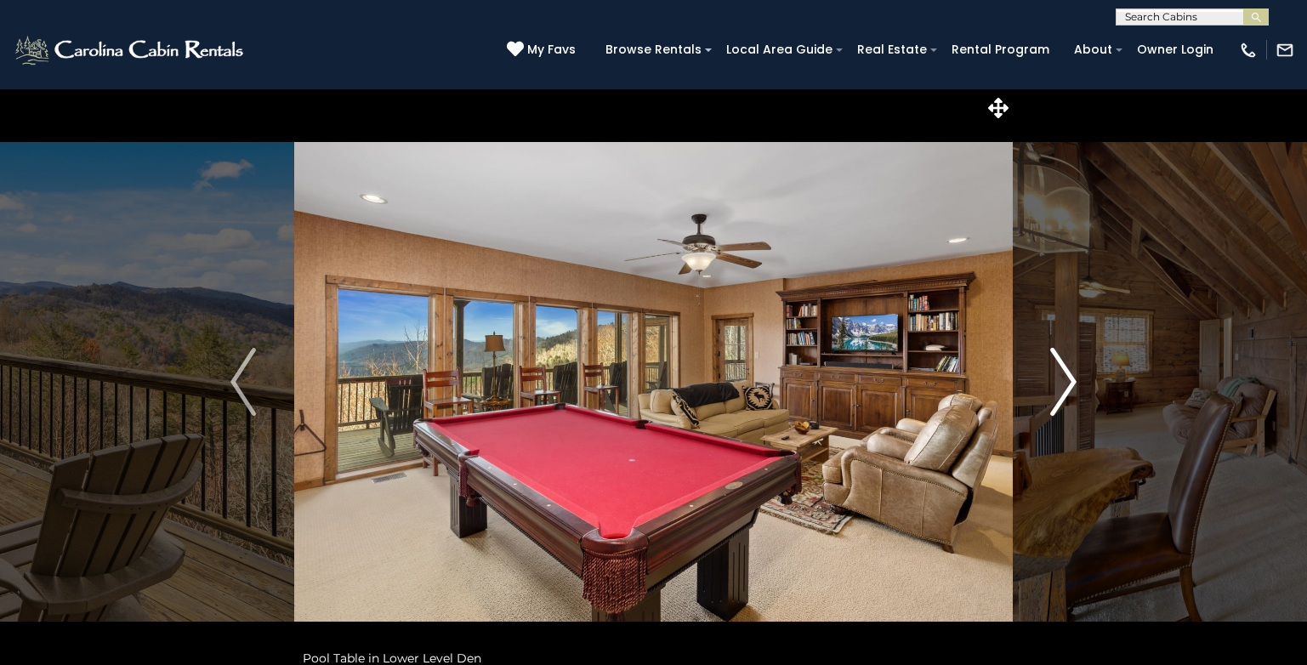
click at [1066, 382] on img "Next" at bounding box center [1064, 382] width 26 height 68
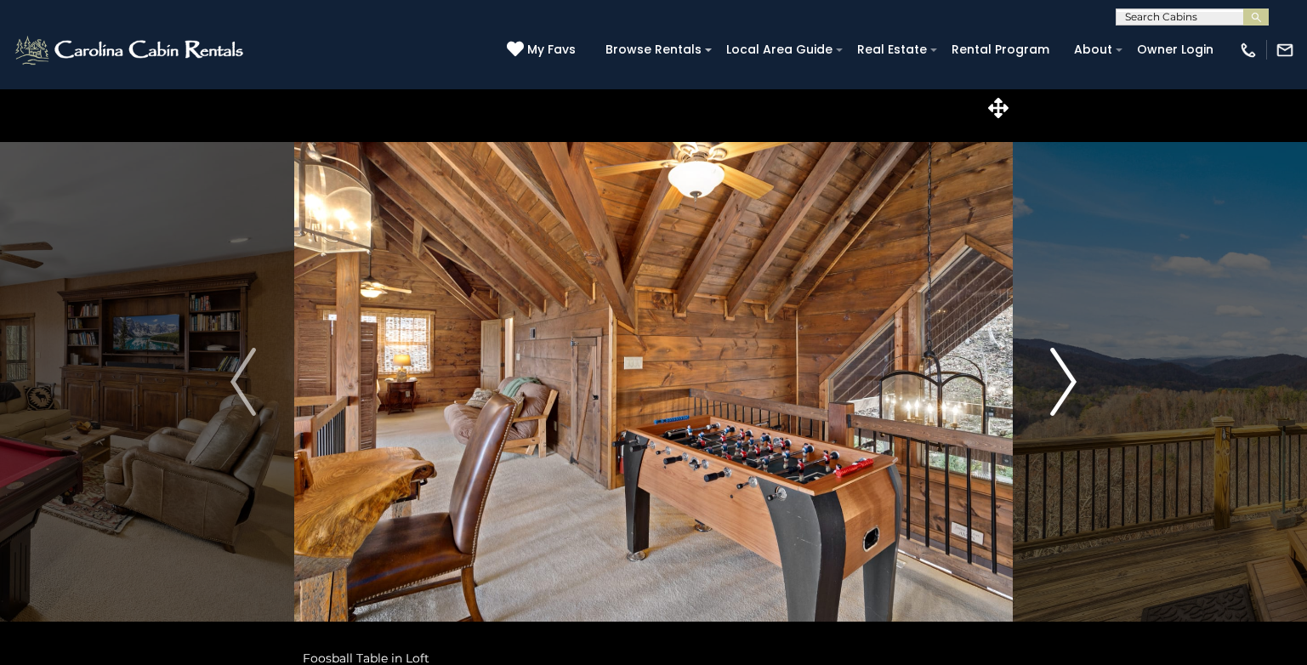
click at [1066, 382] on img "Next" at bounding box center [1064, 382] width 26 height 68
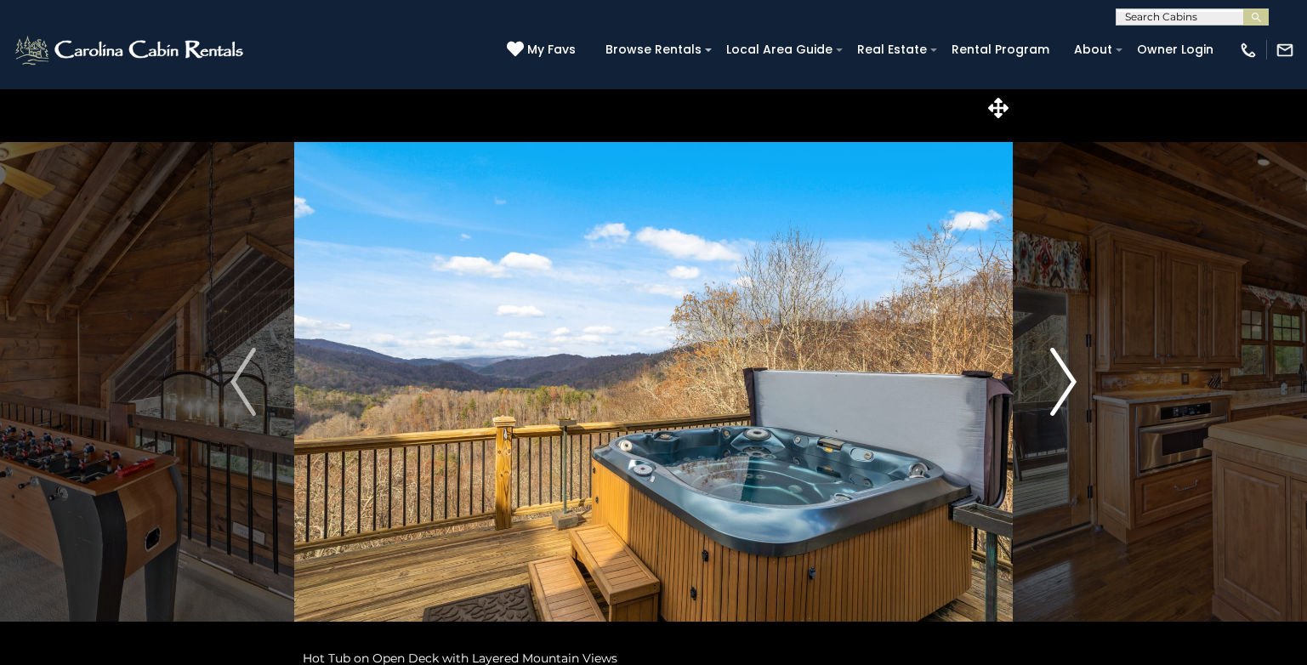
click at [1066, 382] on img "Next" at bounding box center [1064, 382] width 26 height 68
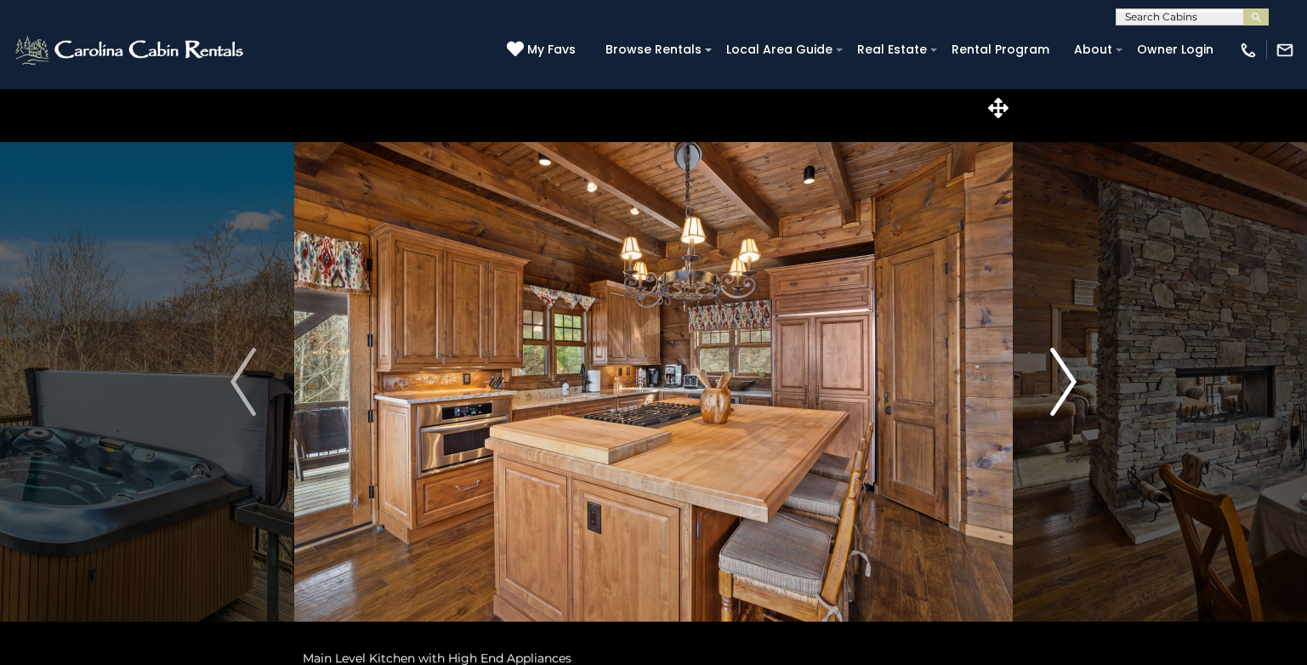
click at [1066, 382] on img "Next" at bounding box center [1064, 382] width 26 height 68
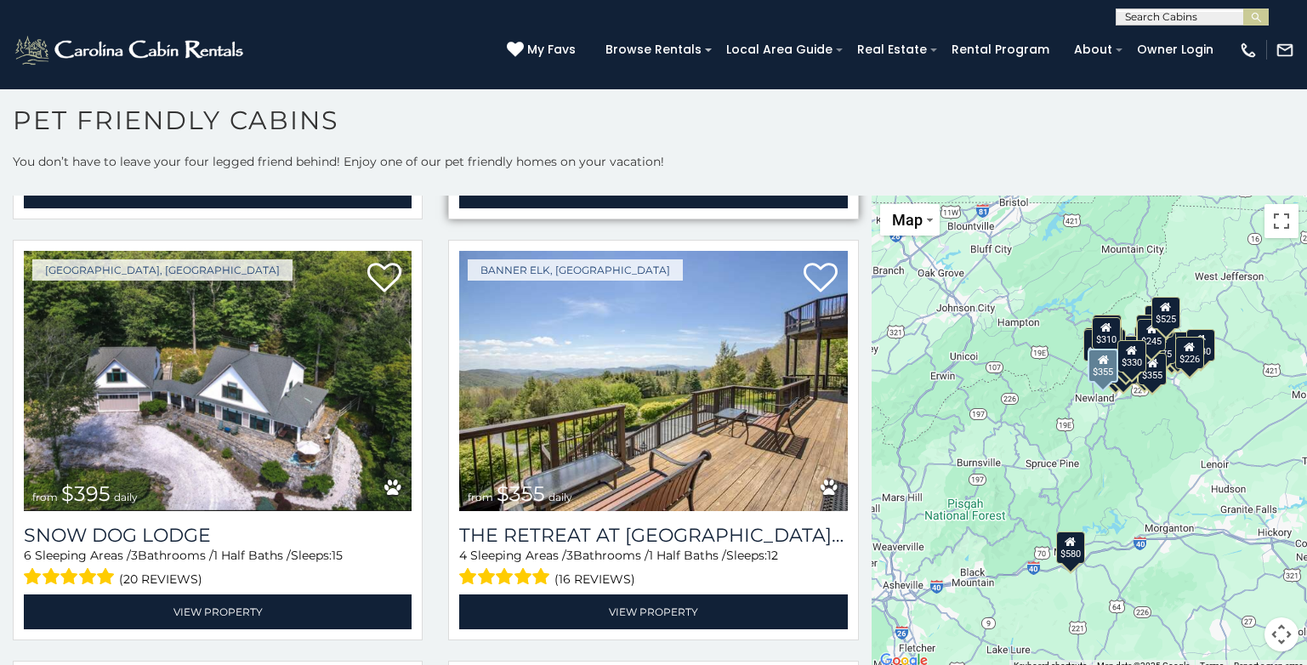
scroll to position [2125, 0]
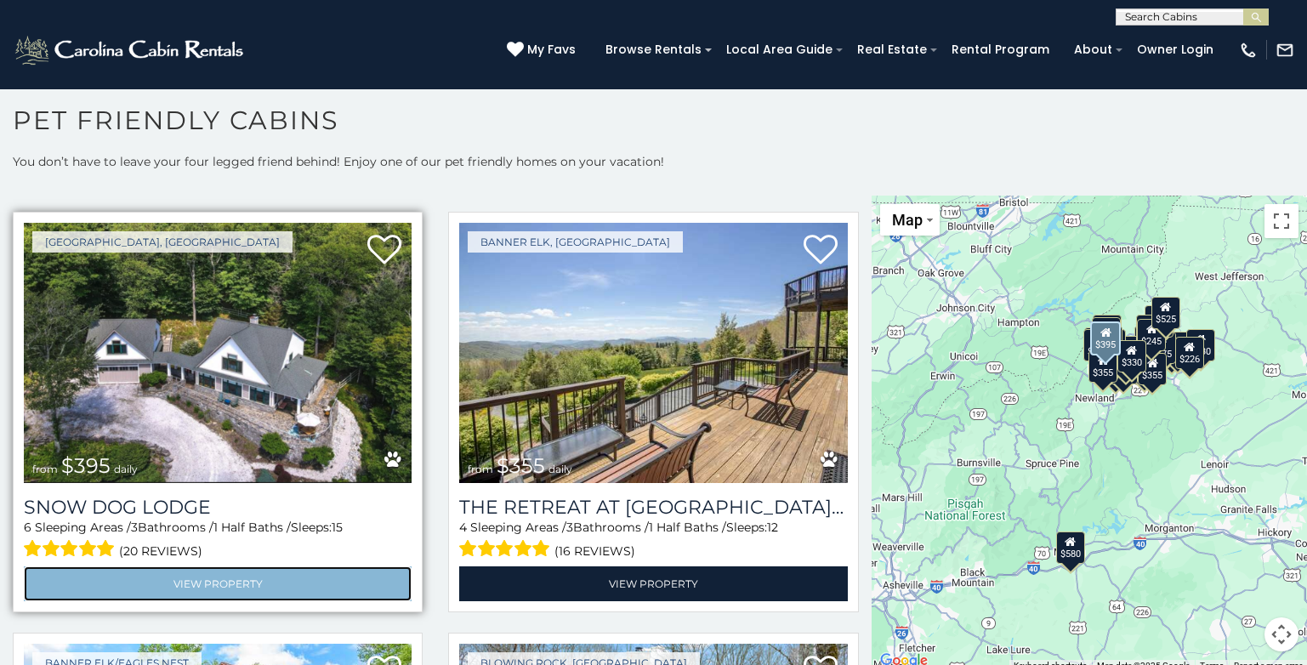
click at [349, 566] on link "View Property" at bounding box center [218, 583] width 388 height 35
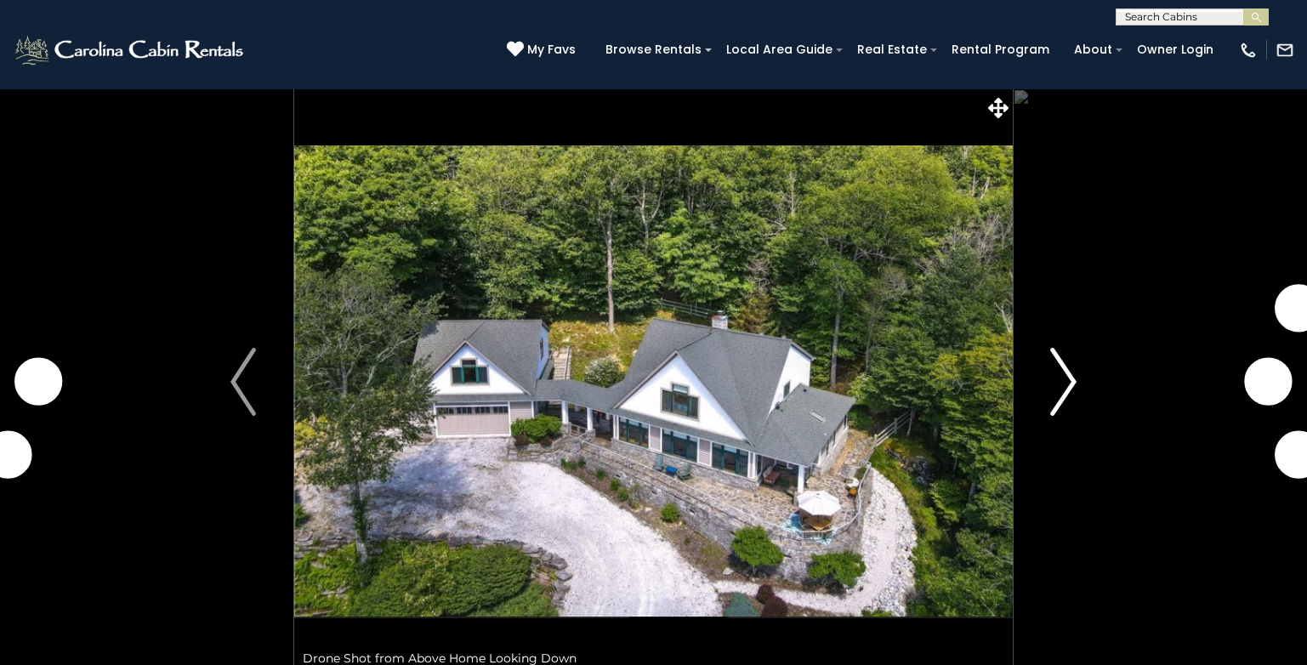
click at [1053, 376] on img "Next" at bounding box center [1064, 382] width 26 height 68
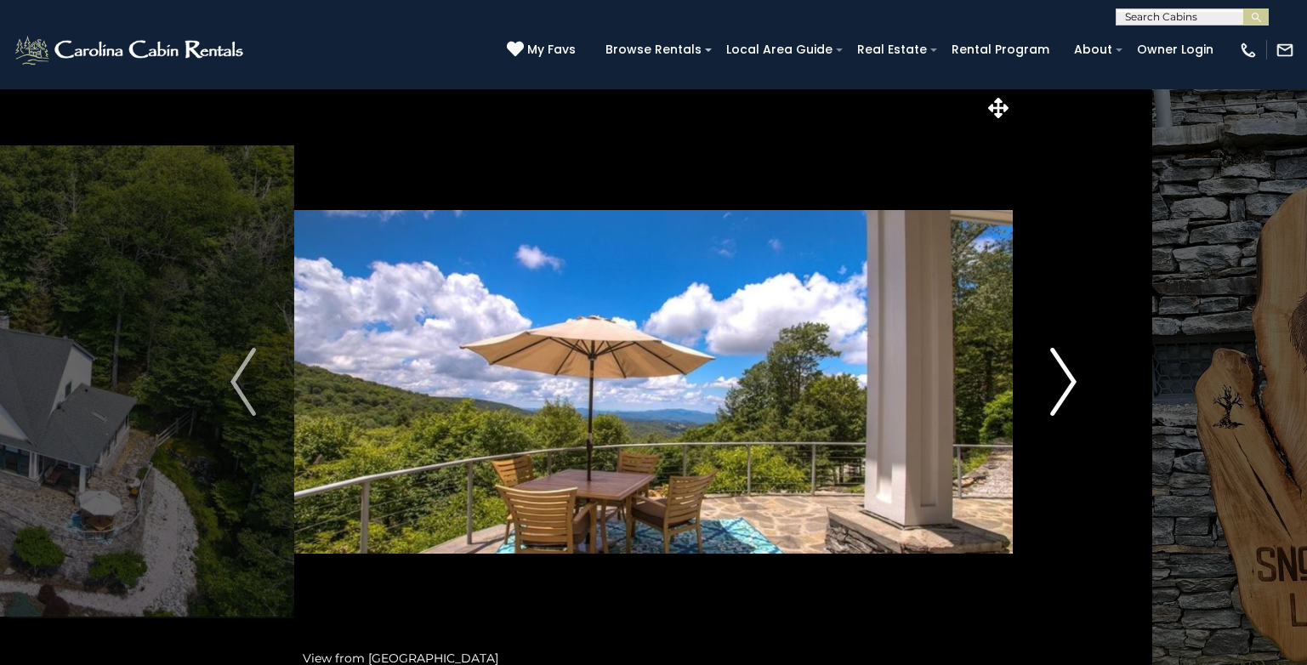
click at [1053, 376] on img "Next" at bounding box center [1064, 382] width 26 height 68
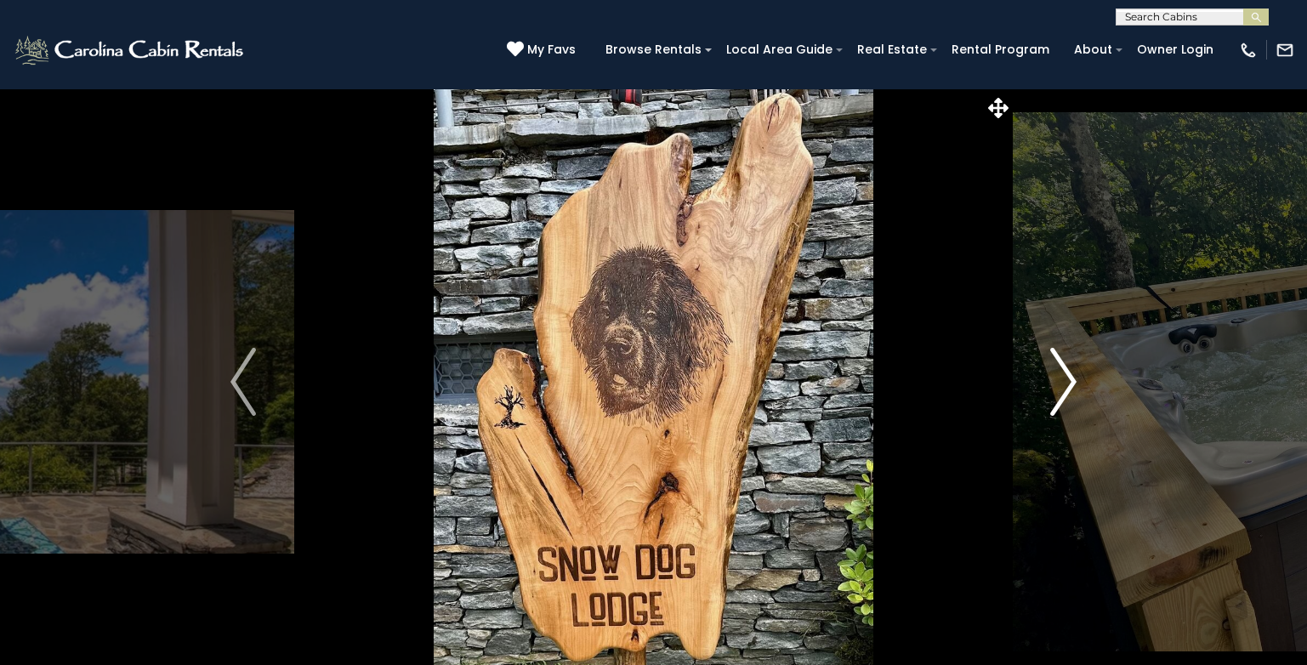
click at [1053, 376] on img "Next" at bounding box center [1064, 382] width 26 height 68
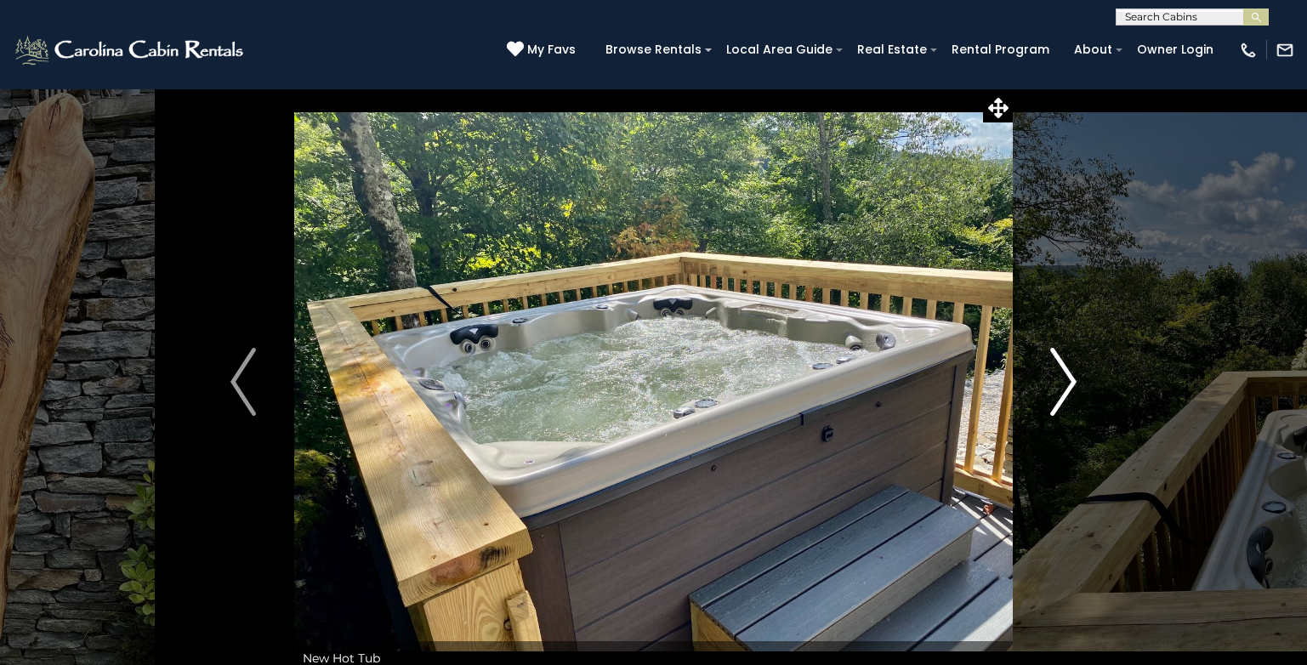
click at [1053, 376] on img "Next" at bounding box center [1064, 382] width 26 height 68
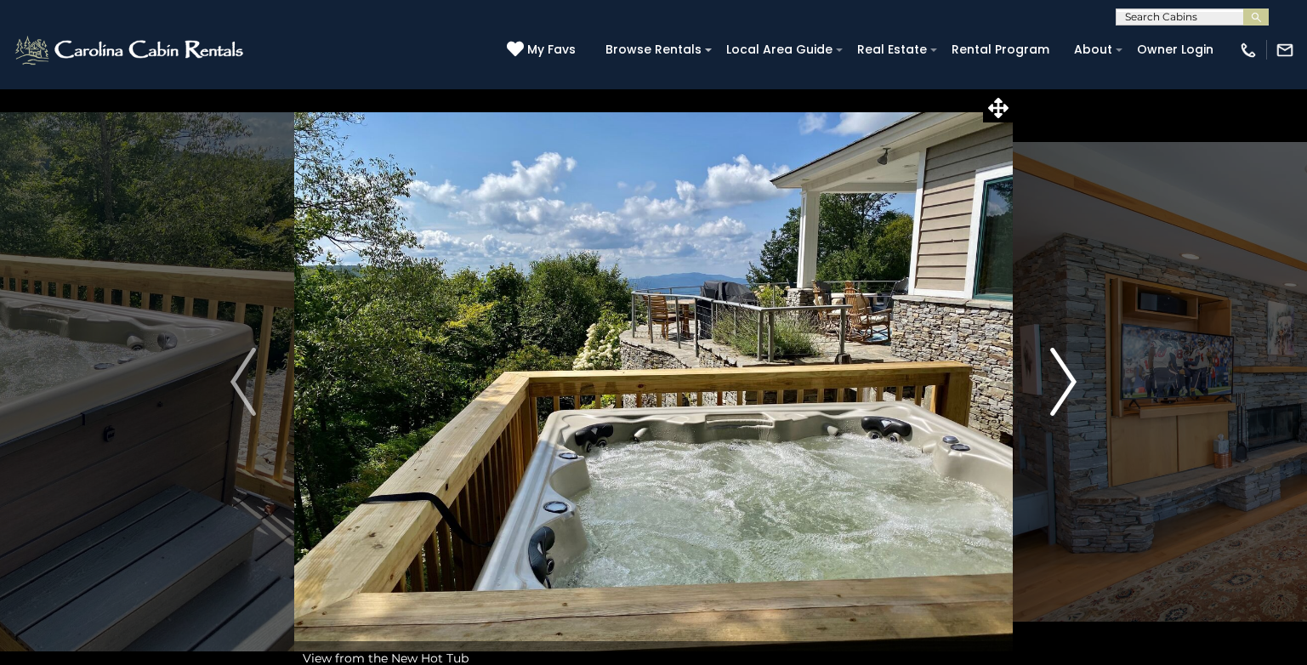
click at [1053, 376] on img "Next" at bounding box center [1064, 382] width 26 height 68
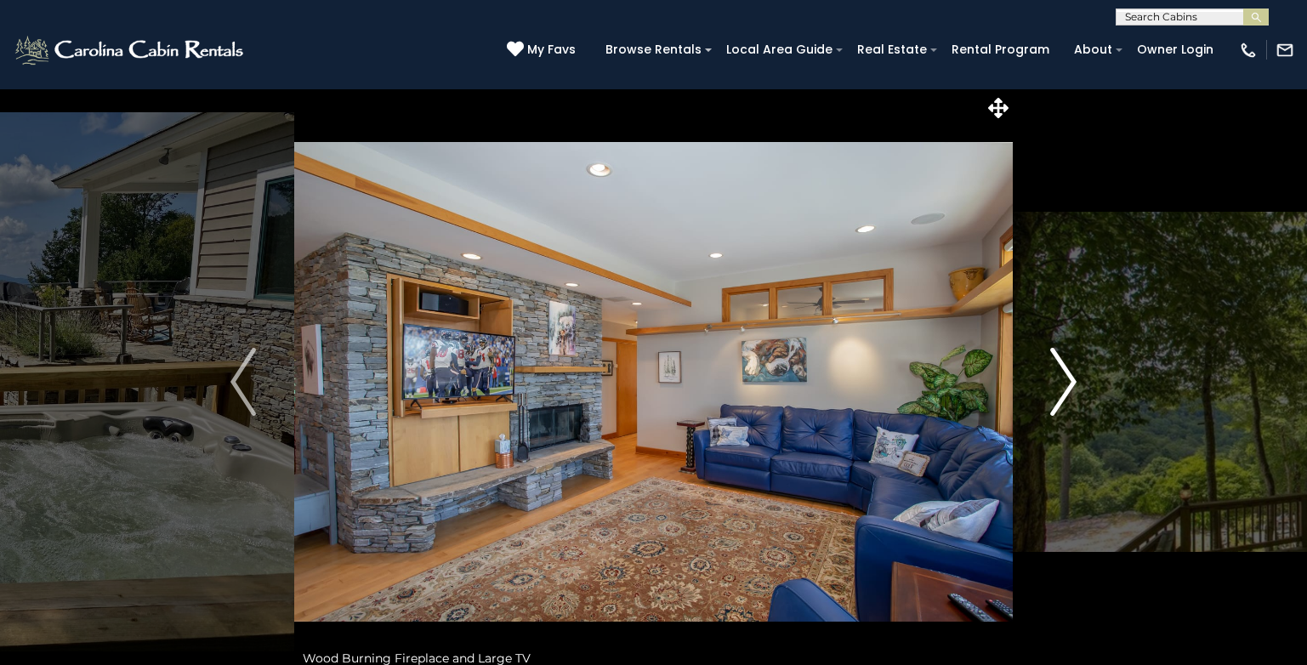
click at [1053, 376] on img "Next" at bounding box center [1064, 382] width 26 height 68
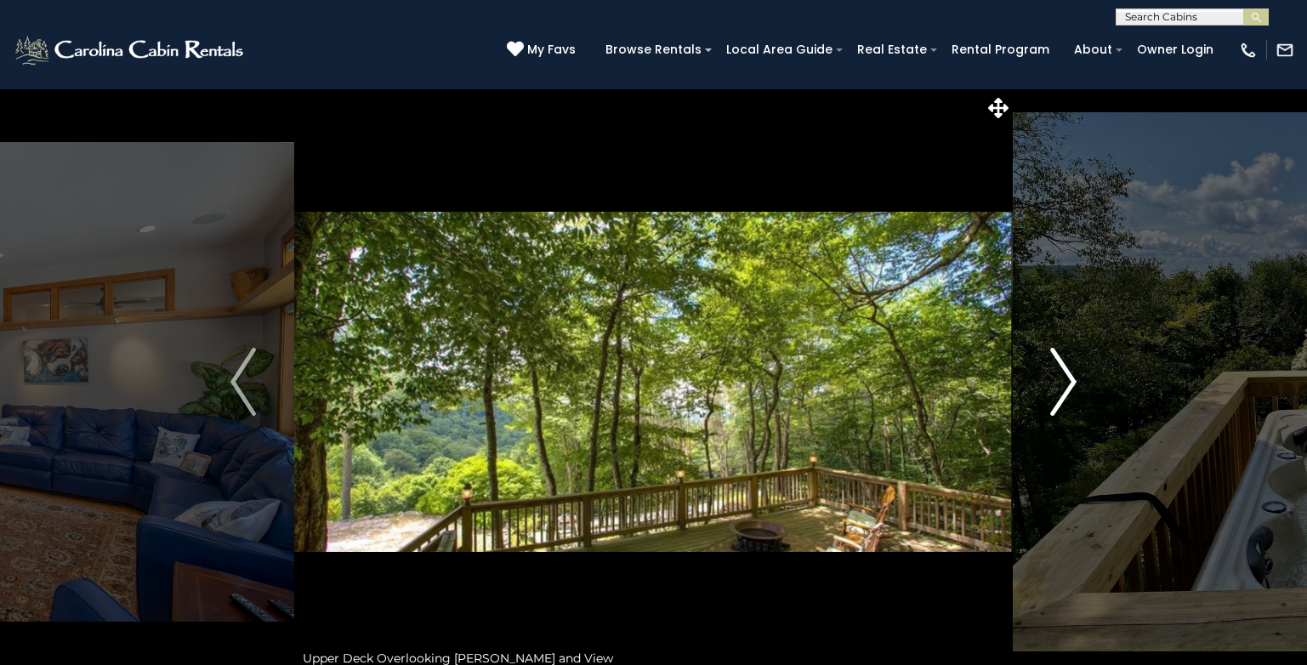
click at [1053, 376] on img "Next" at bounding box center [1064, 382] width 26 height 68
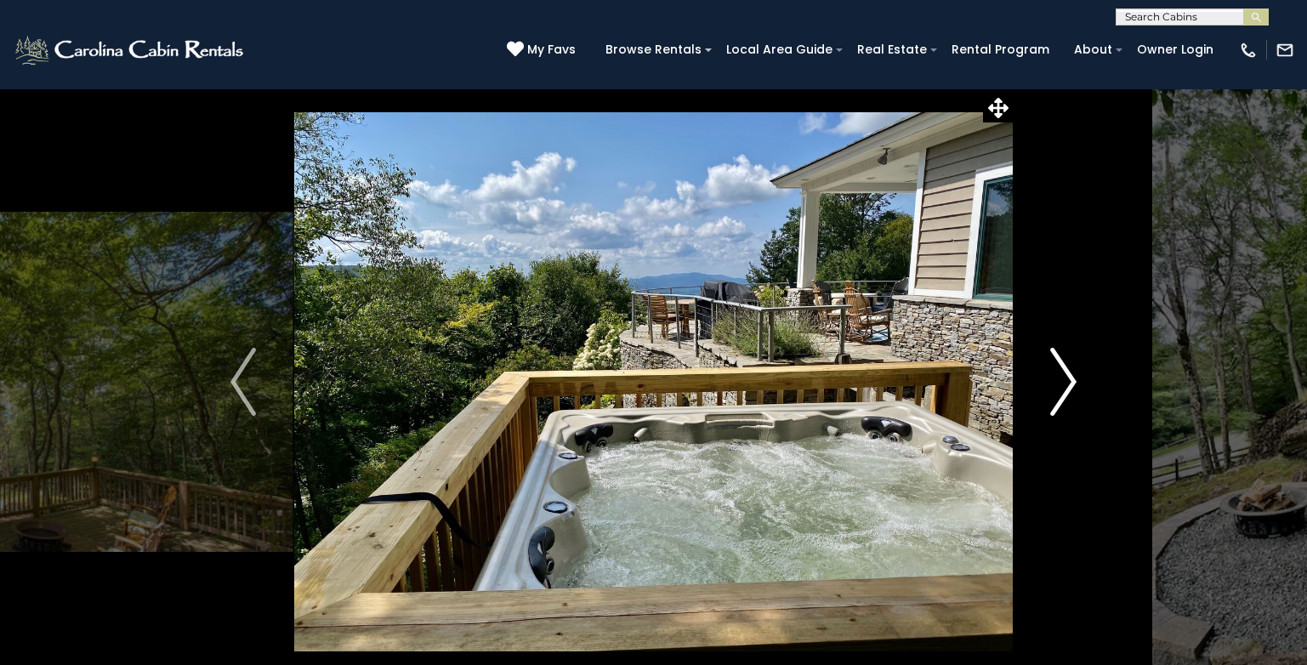
click at [1053, 376] on img "Next" at bounding box center [1064, 382] width 26 height 68
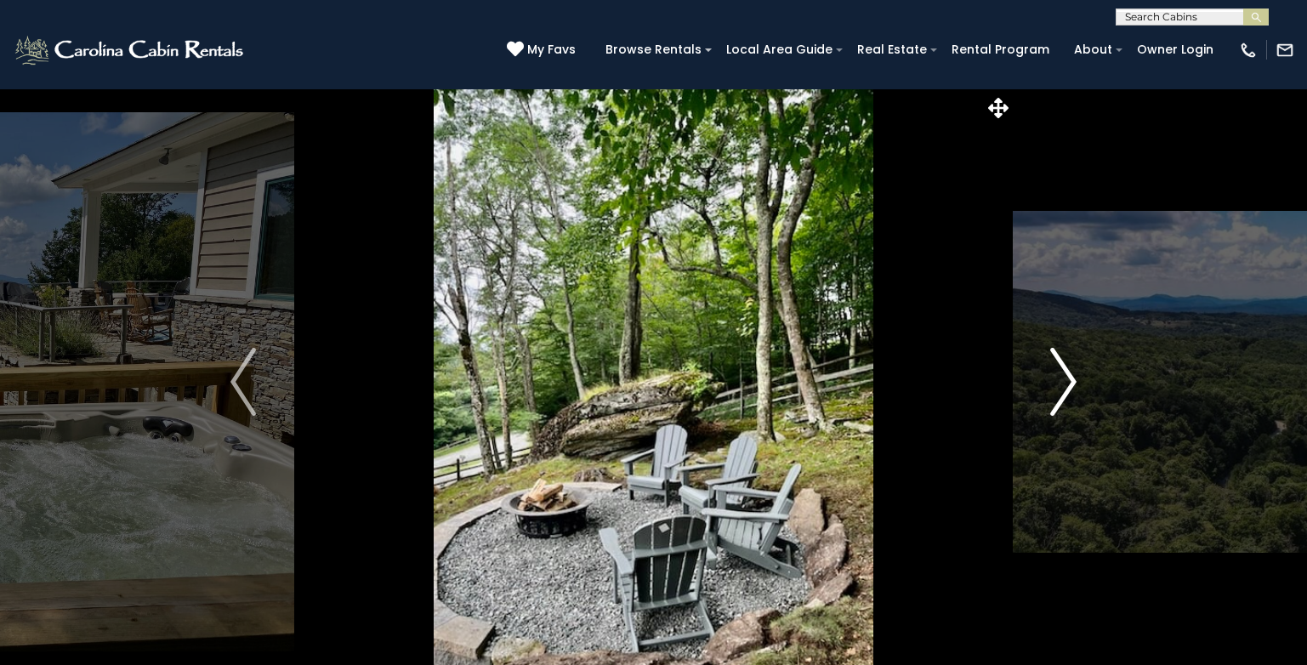
click at [1053, 376] on img "Next" at bounding box center [1064, 382] width 26 height 68
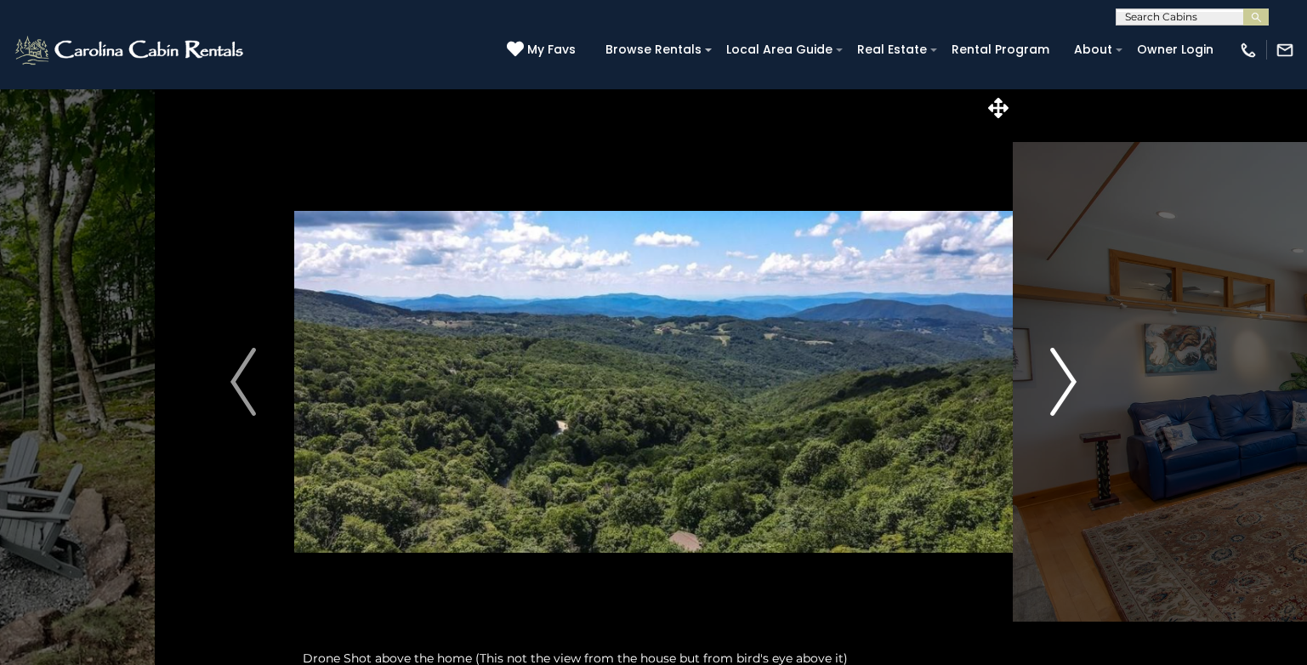
click at [1053, 376] on img "Next" at bounding box center [1064, 382] width 26 height 68
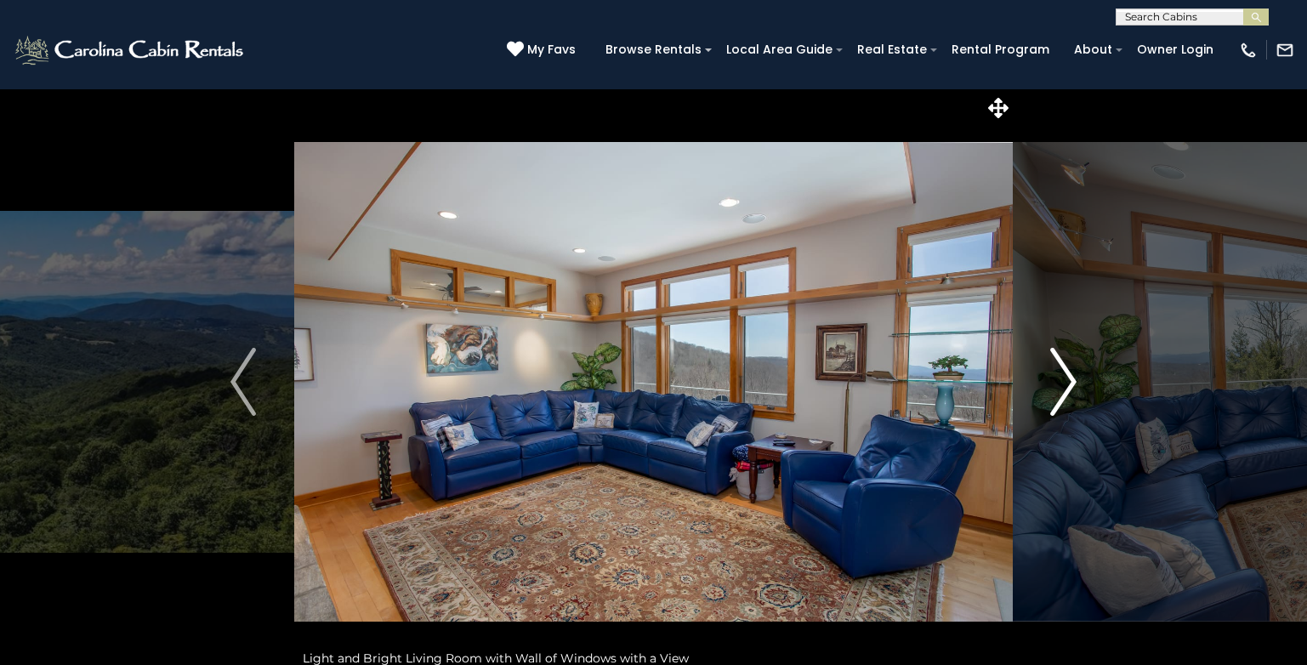
click at [1053, 376] on img "Next" at bounding box center [1064, 382] width 26 height 68
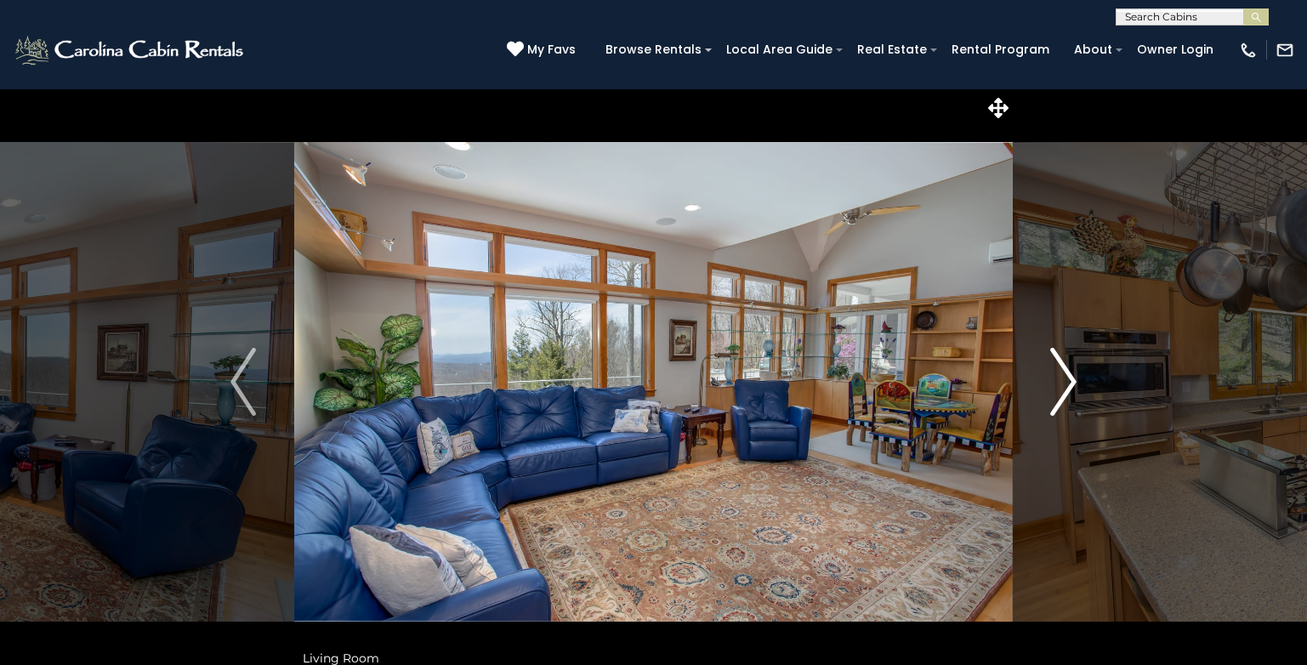
click at [1053, 376] on img "Next" at bounding box center [1064, 382] width 26 height 68
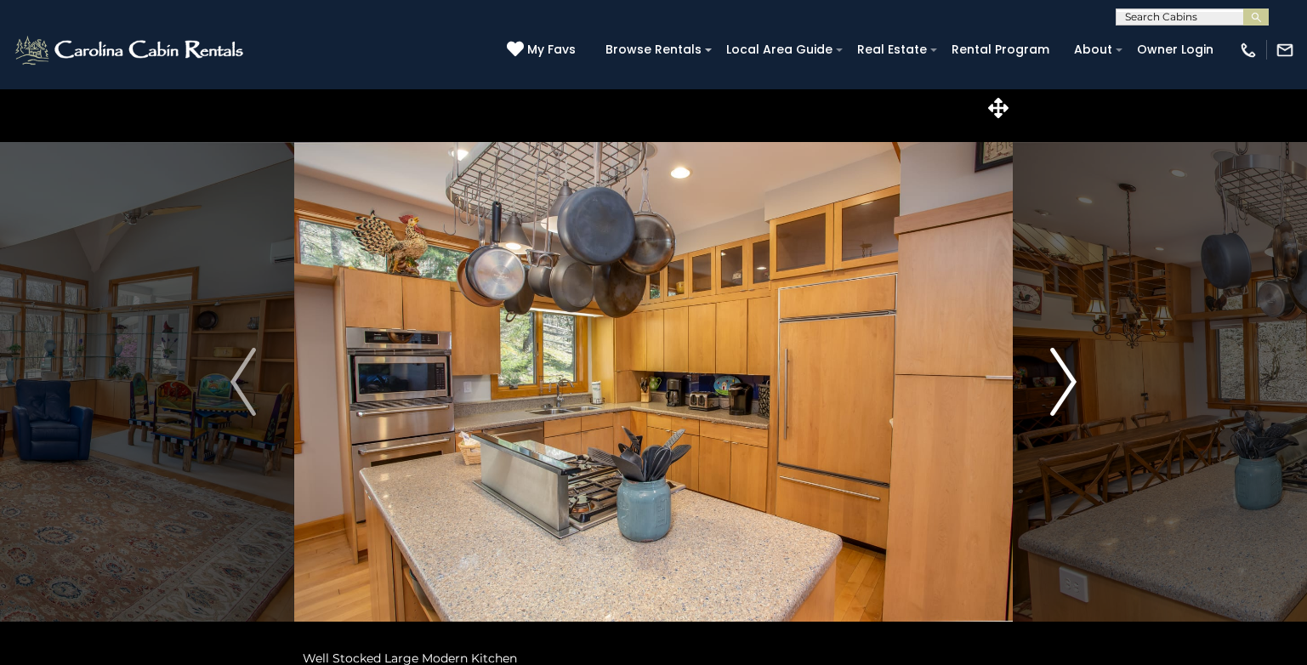
click at [1053, 376] on img "Next" at bounding box center [1064, 382] width 26 height 68
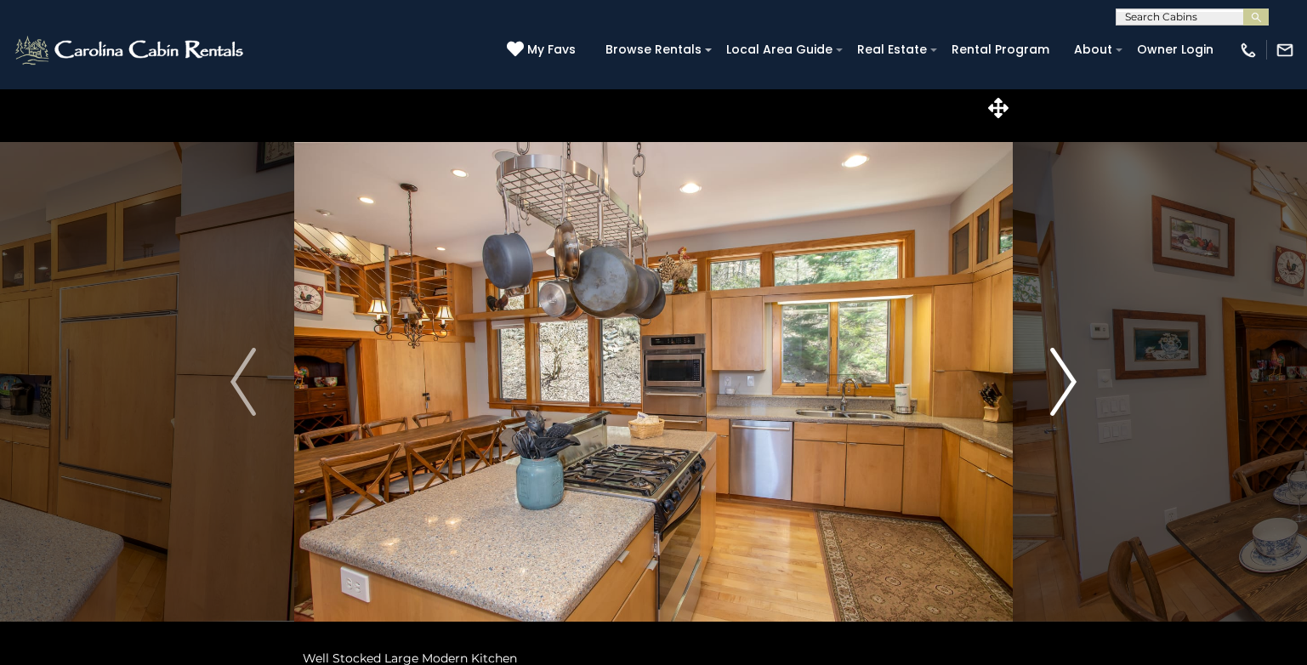
click at [1053, 376] on img "Next" at bounding box center [1064, 382] width 26 height 68
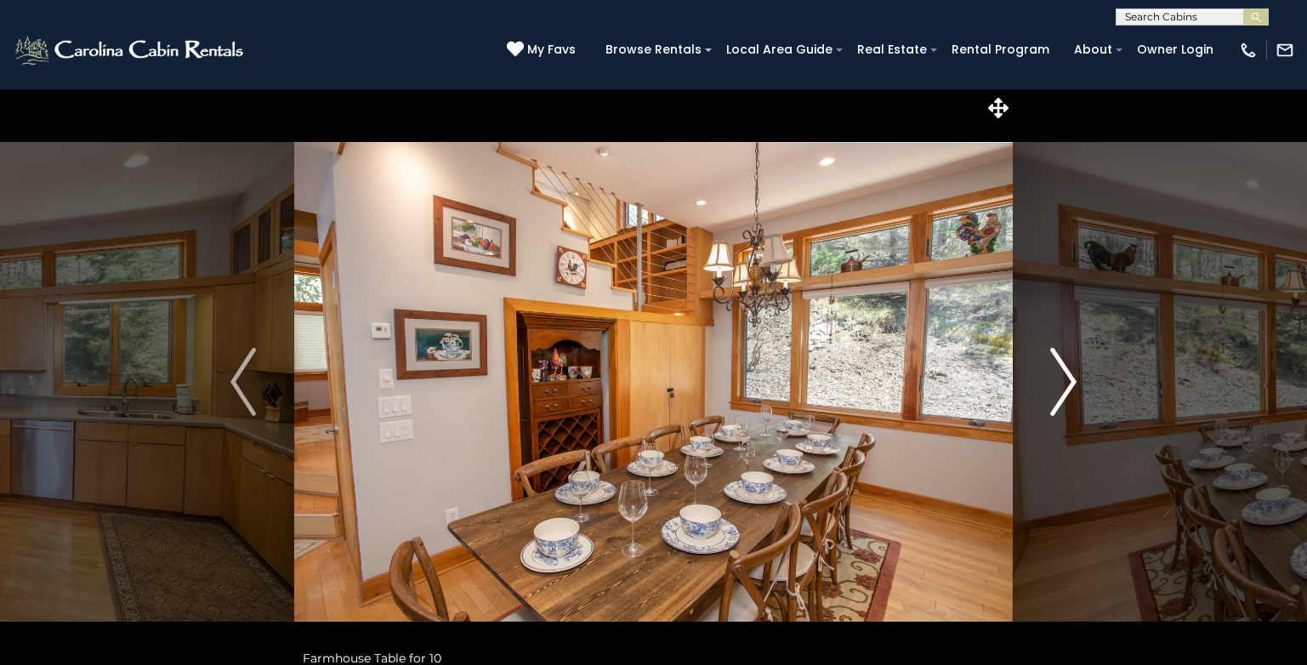
click at [1053, 376] on img "Next" at bounding box center [1064, 382] width 26 height 68
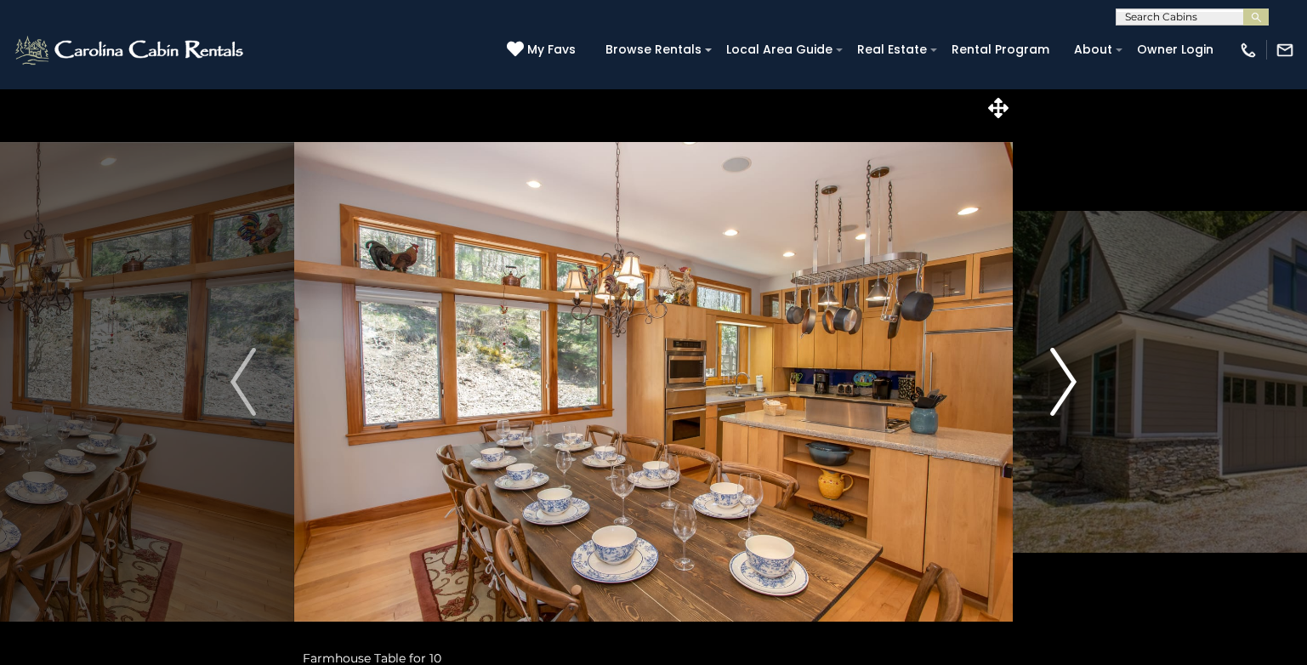
click at [1053, 376] on img "Next" at bounding box center [1064, 382] width 26 height 68
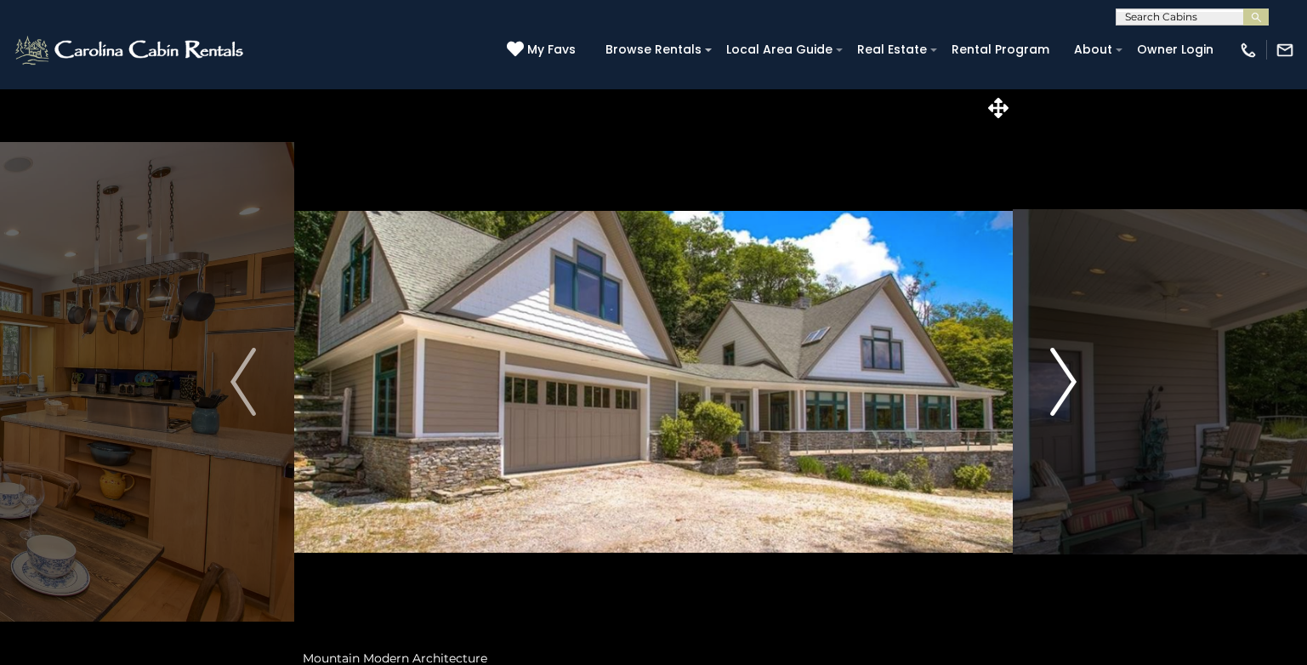
click at [1053, 376] on img "Next" at bounding box center [1064, 382] width 26 height 68
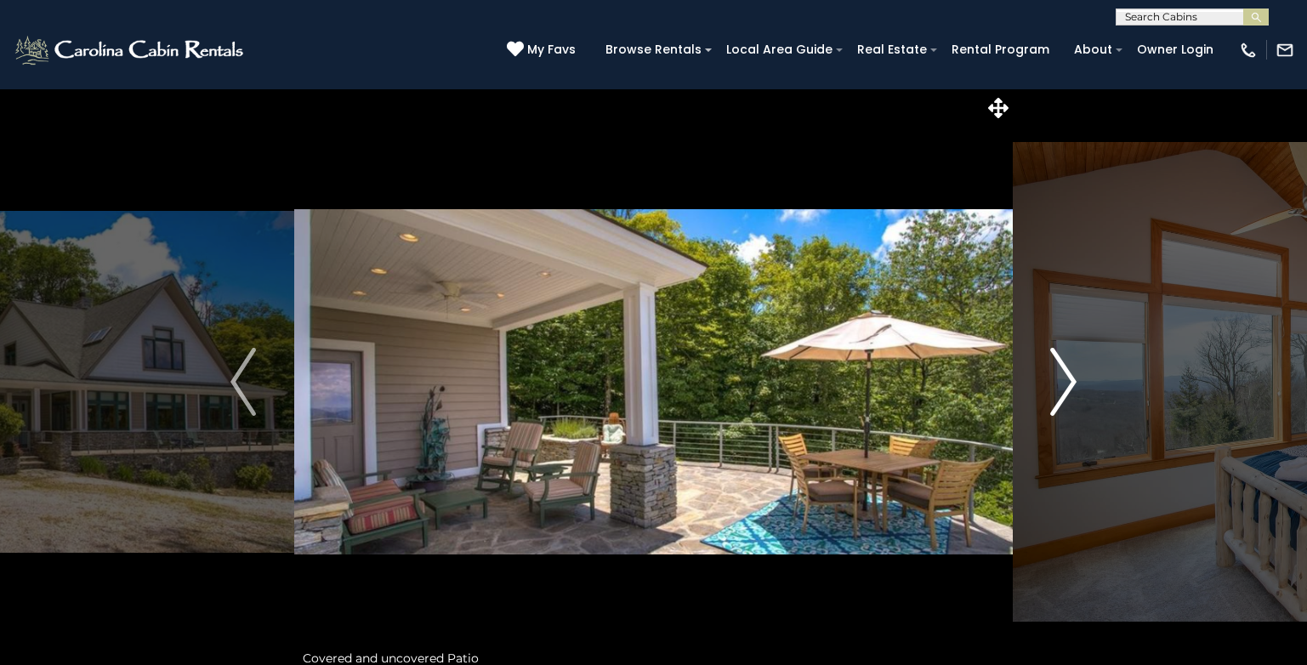
click at [1053, 376] on img "Next" at bounding box center [1064, 382] width 26 height 68
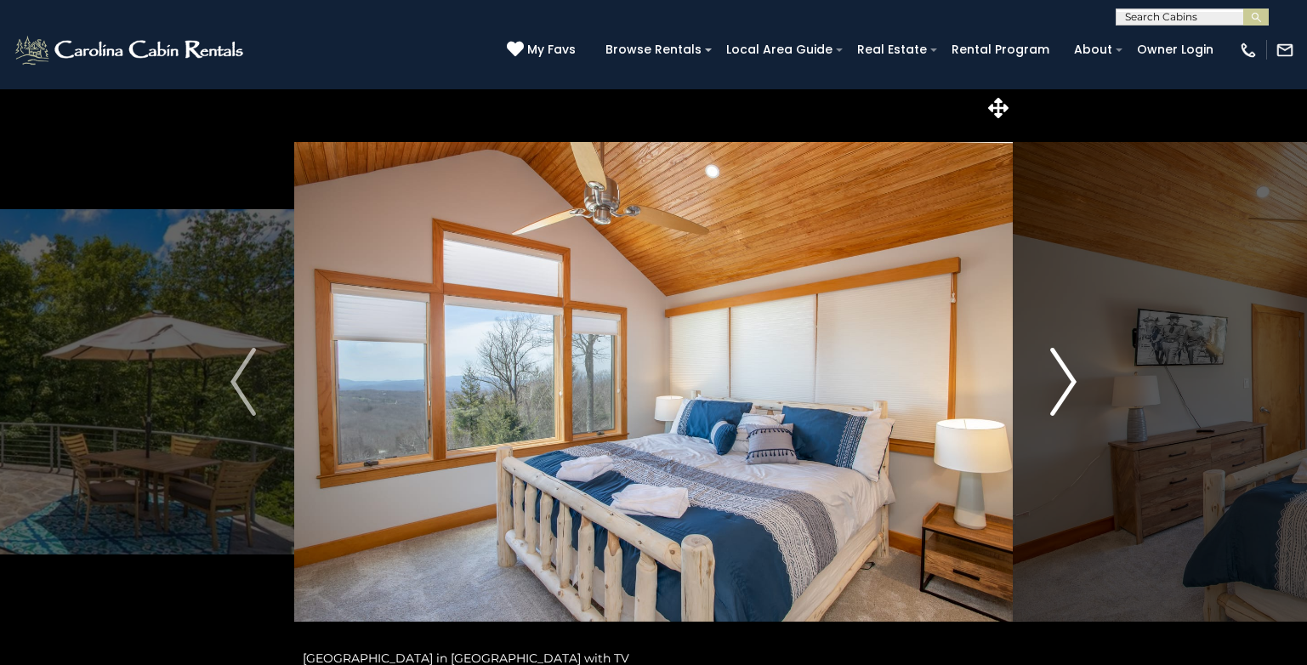
click at [1053, 376] on img "Next" at bounding box center [1064, 382] width 26 height 68
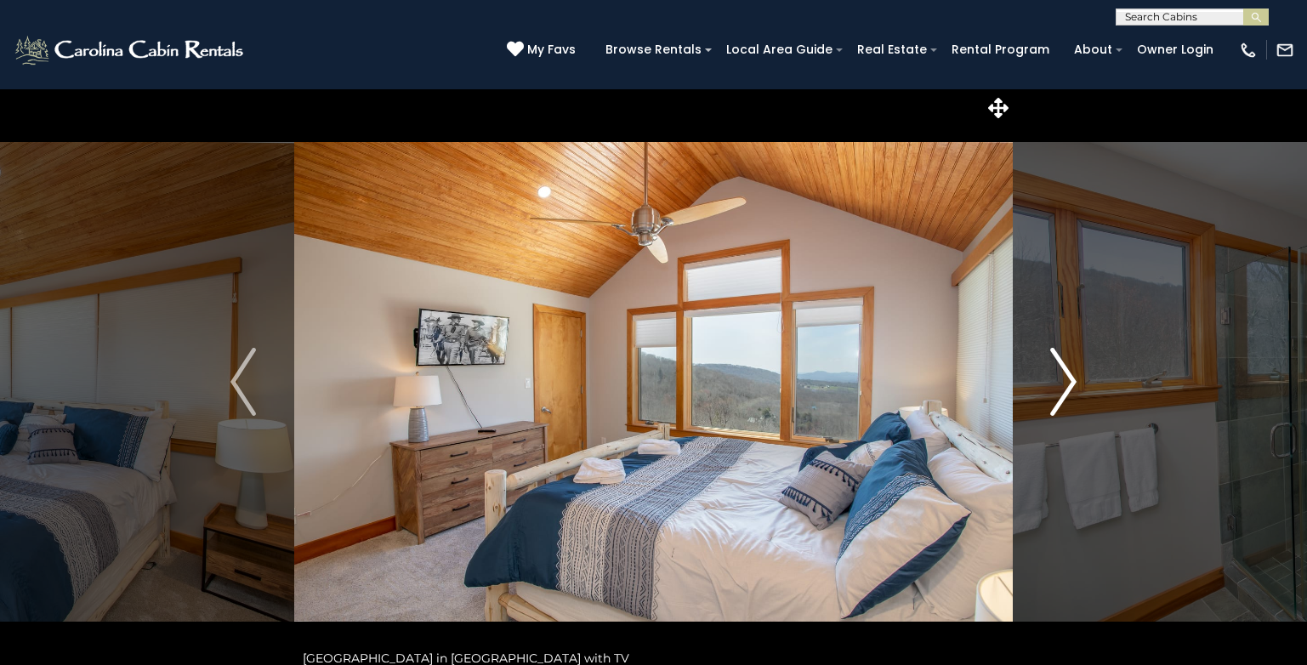
click at [1053, 376] on img "Next" at bounding box center [1064, 382] width 26 height 68
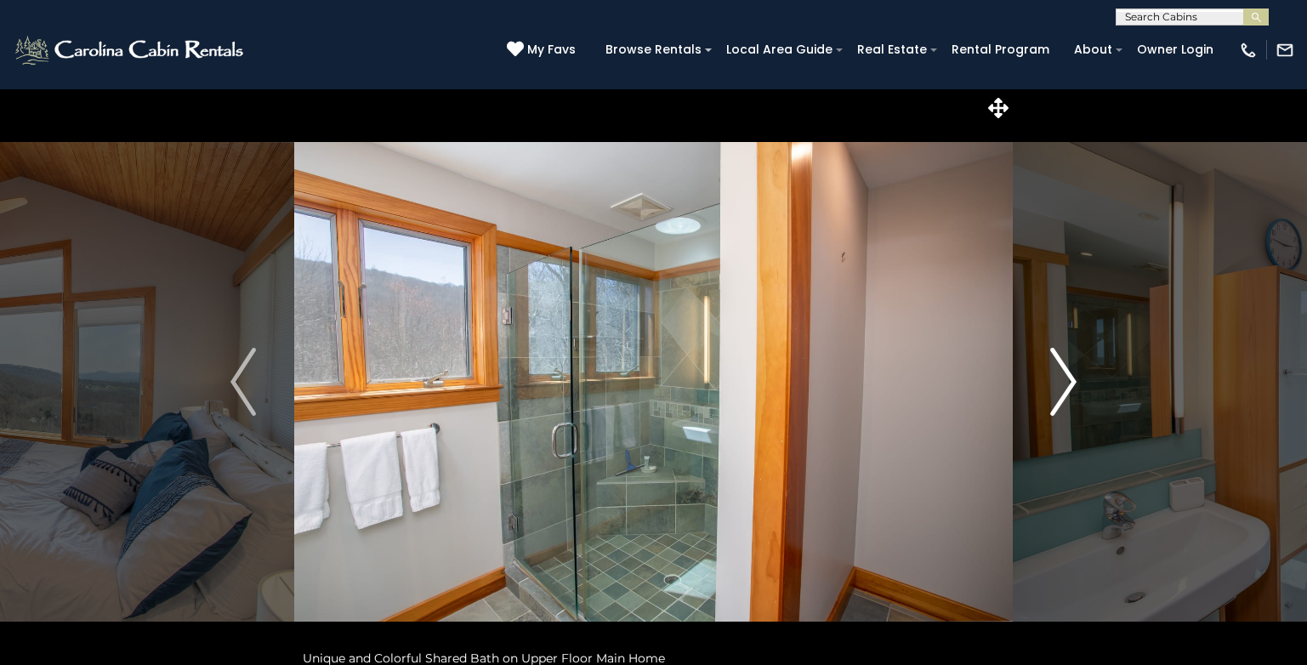
click at [1053, 376] on img "Next" at bounding box center [1064, 382] width 26 height 68
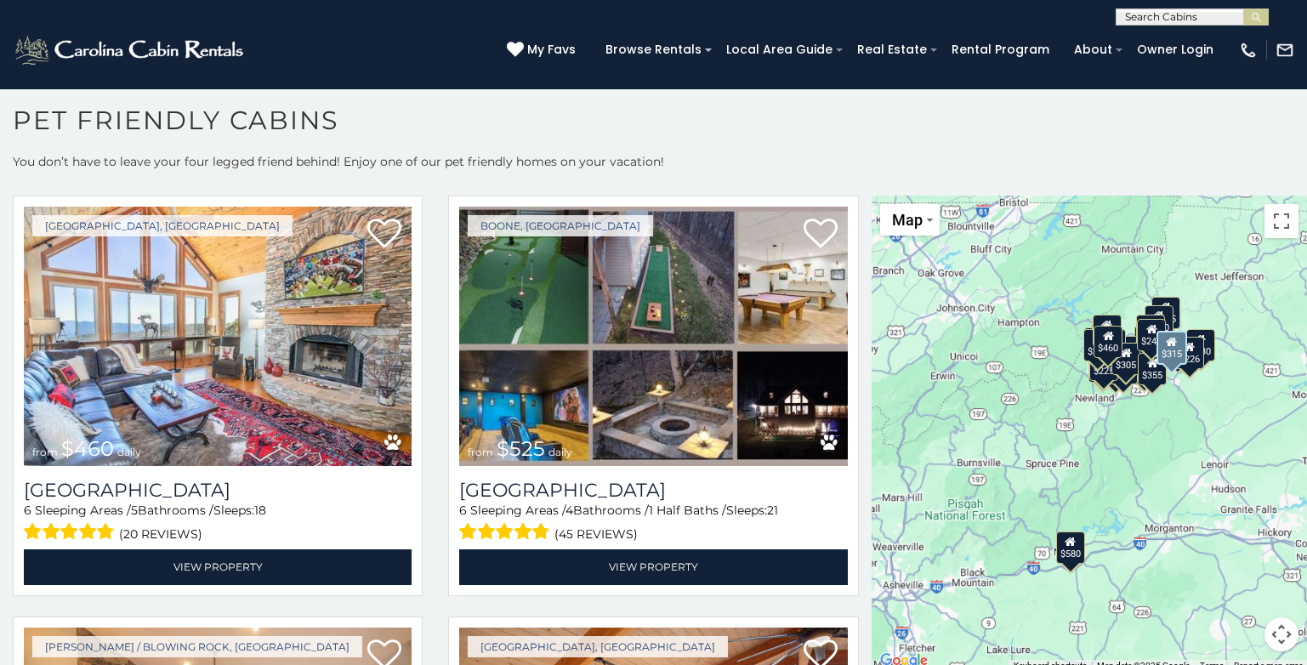
scroll to position [850, 0]
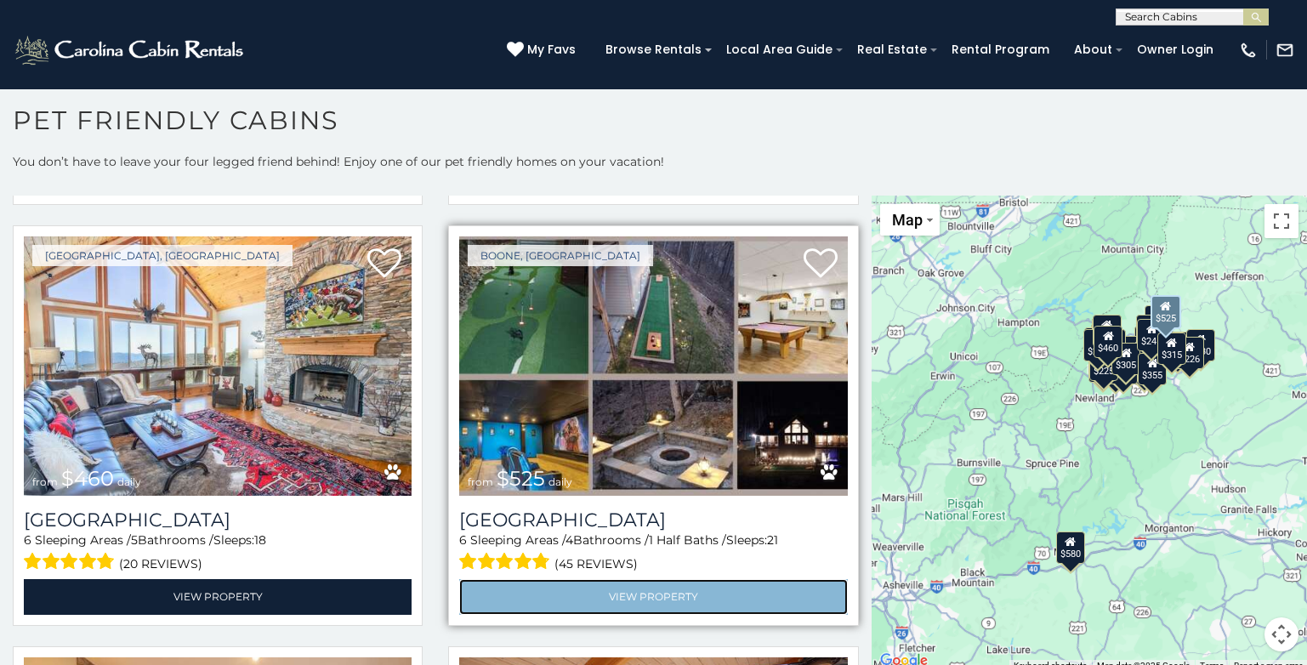
click at [621, 587] on link "View Property" at bounding box center [653, 596] width 388 height 35
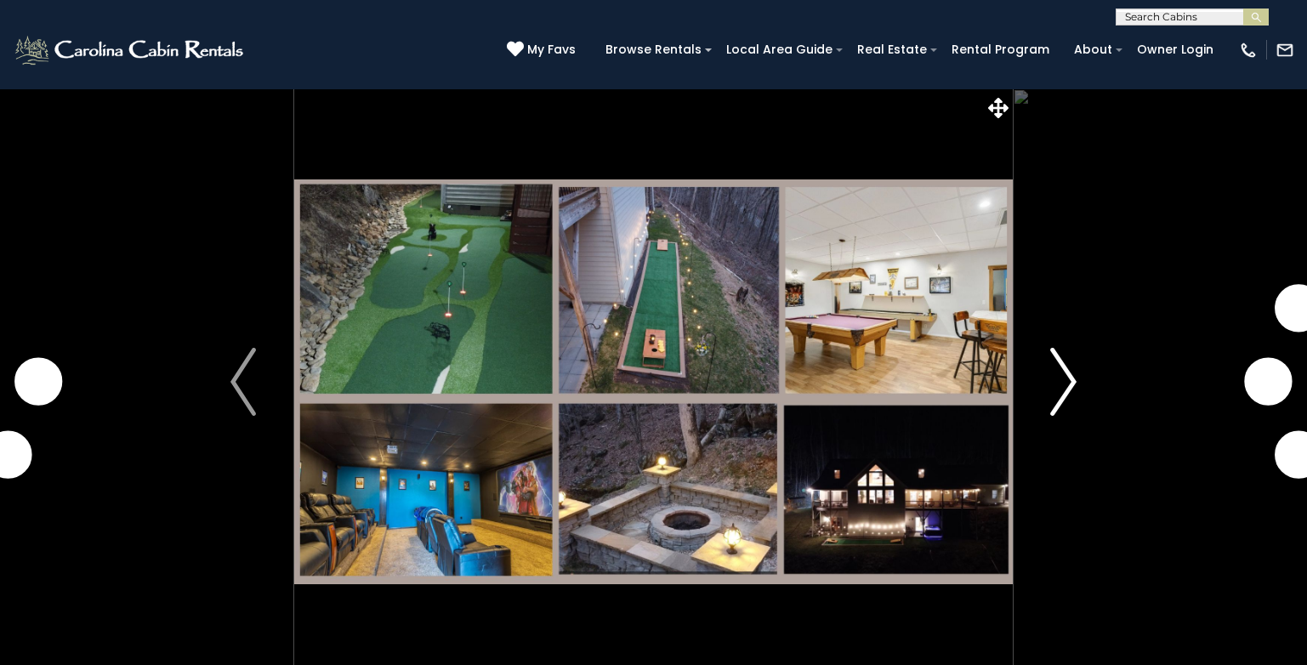
click at [1068, 383] on img "Next" at bounding box center [1064, 382] width 26 height 68
